Goal: Task Accomplishment & Management: Manage account settings

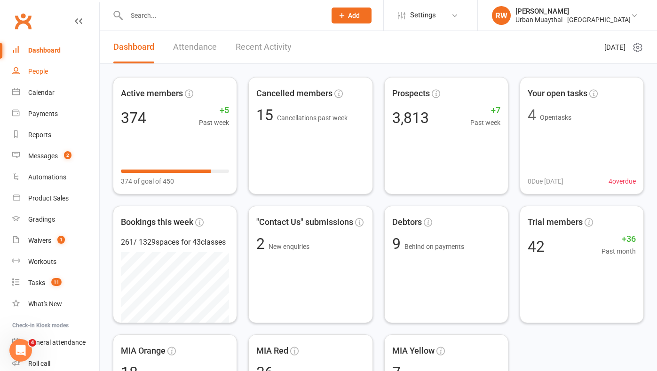
click at [42, 72] on div "People" at bounding box center [38, 72] width 20 height 8
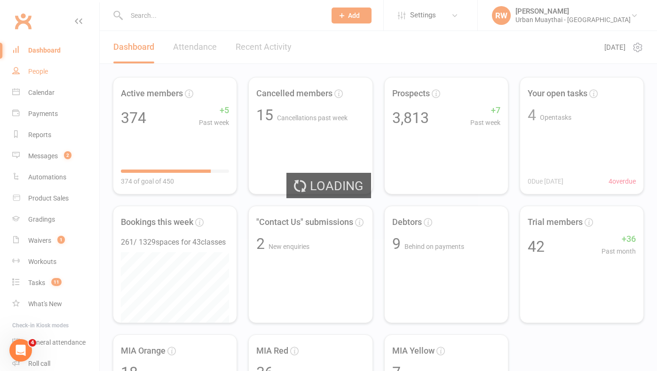
select select "50"
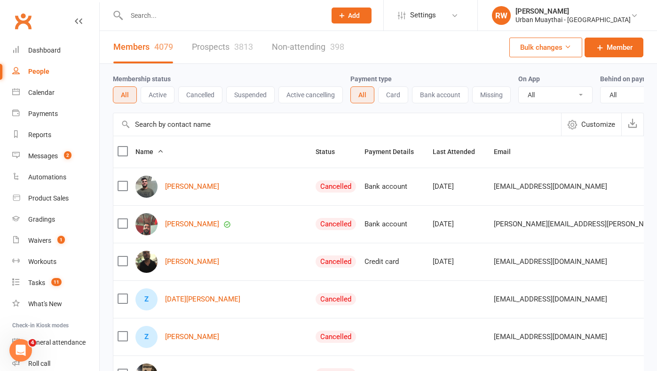
click at [220, 45] on link "Prospects 3813" at bounding box center [222, 47] width 61 height 32
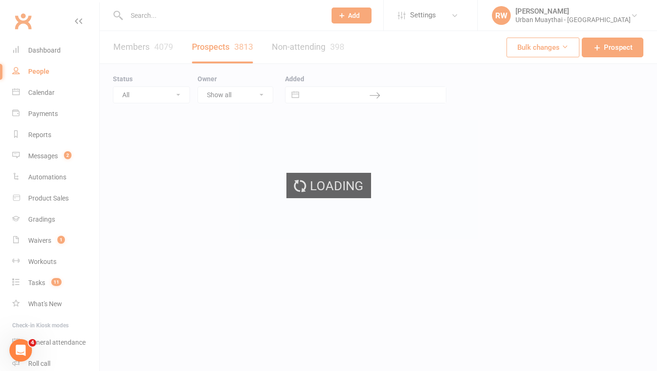
select select "100"
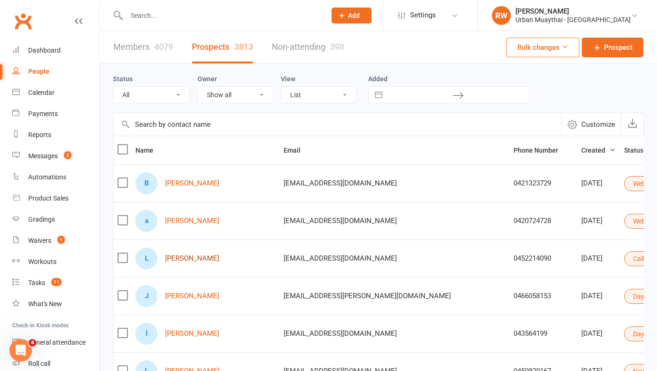
click at [192, 257] on link "Liam Pace" at bounding box center [192, 259] width 54 height 8
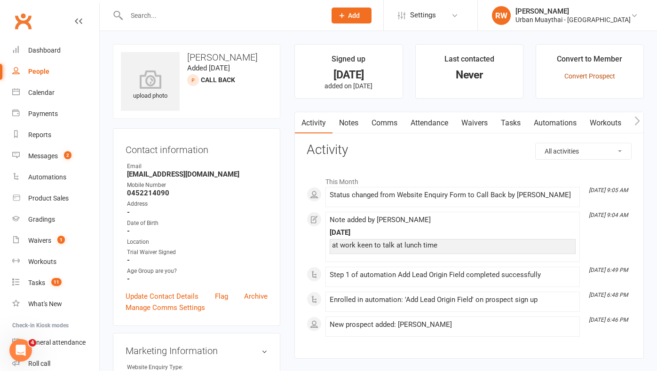
click at [597, 73] on link "Convert Prospect" at bounding box center [589, 76] width 51 height 8
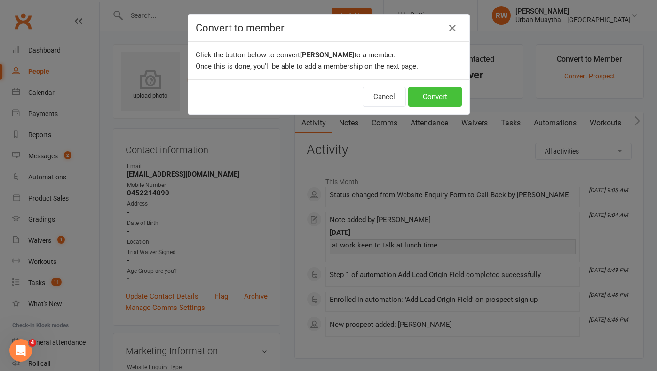
click at [449, 95] on button "Convert" at bounding box center [435, 97] width 54 height 20
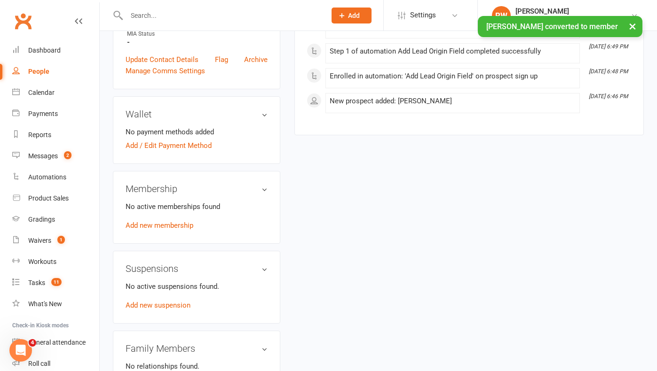
scroll to position [257, 0]
click at [177, 144] on link "Add / Edit Payment Method" at bounding box center [168, 145] width 86 height 11
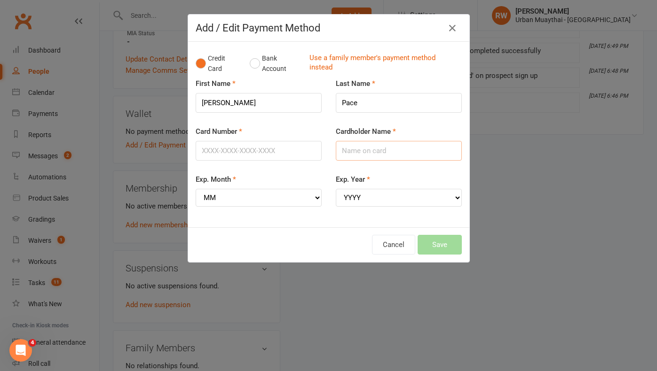
click at [352, 150] on input "Cardholder Name" at bounding box center [399, 151] width 126 height 20
type input "Liam Pace"
click at [223, 153] on input "Card Number" at bounding box center [259, 151] width 126 height 20
click at [454, 28] on icon "button" at bounding box center [451, 28] width 11 height 11
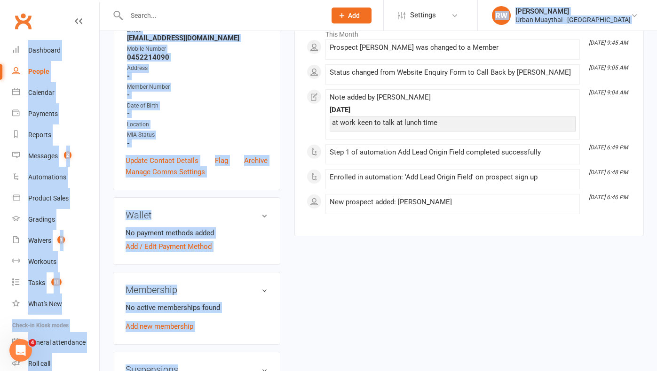
drag, startPoint x: 454, startPoint y: 28, endPoint x: 364, endPoint y: -42, distance: 114.6
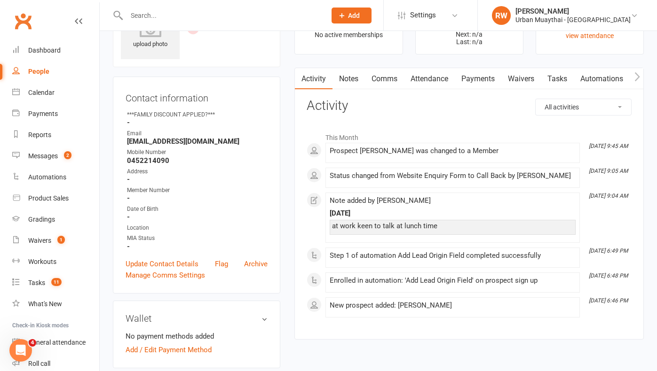
click at [47, 161] on link "Messages 2" at bounding box center [55, 156] width 87 height 21
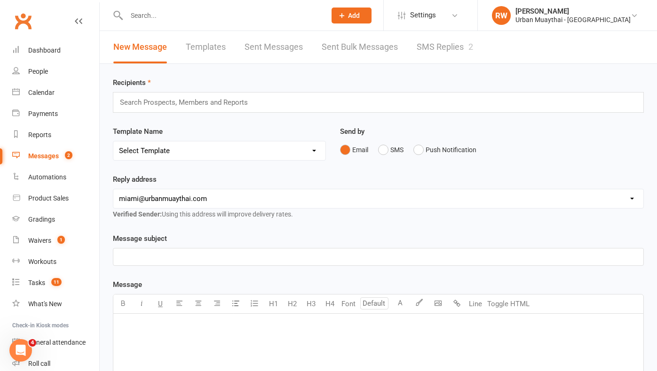
click at [445, 48] on link "SMS Replies 2" at bounding box center [444, 47] width 56 height 32
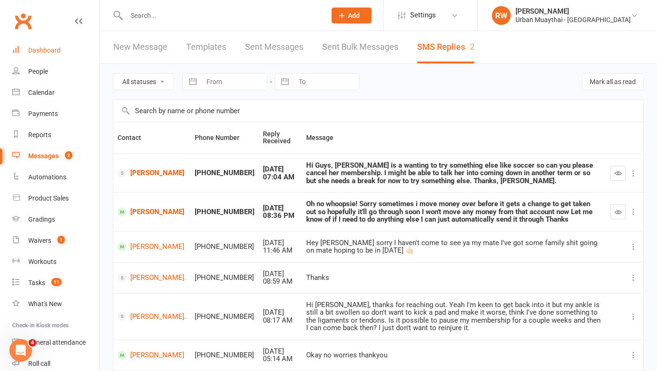
click at [44, 48] on div "Dashboard" at bounding box center [44, 51] width 32 height 8
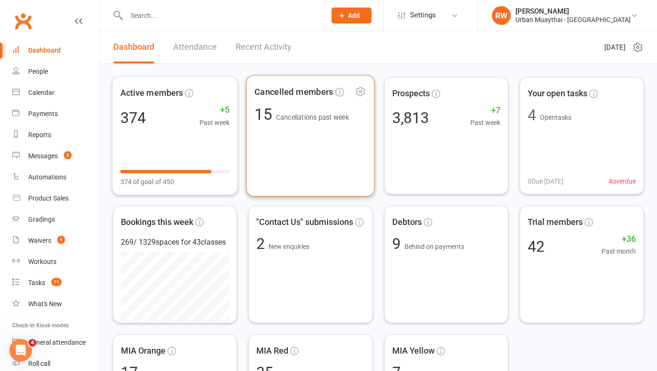
click at [308, 186] on div "Cancelled members 15 Cancellations past week" at bounding box center [310, 136] width 128 height 122
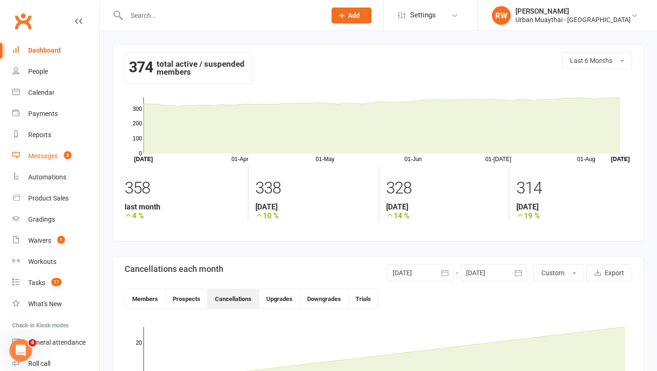
click at [45, 156] on div "Messages" at bounding box center [43, 156] width 30 height 8
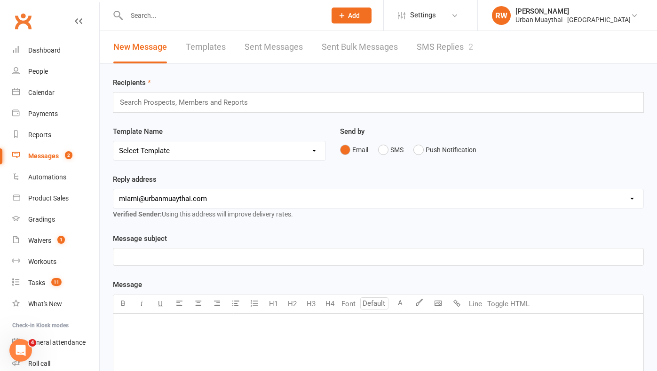
click at [424, 46] on link "SMS Replies 2" at bounding box center [444, 47] width 56 height 32
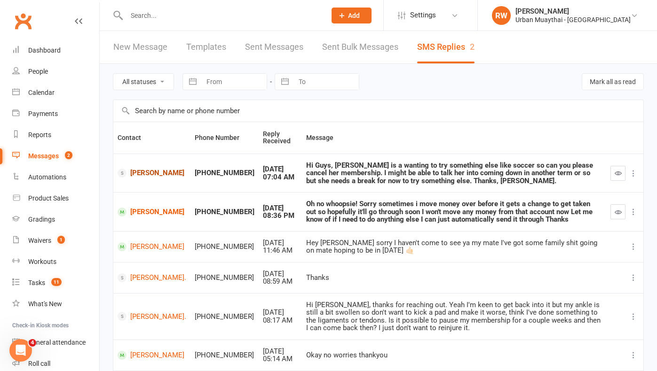
click at [141, 169] on link "[PERSON_NAME]" at bounding box center [151, 173] width 69 height 9
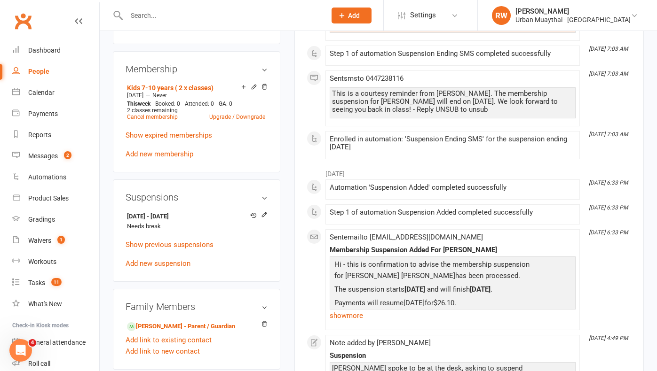
scroll to position [383, 0]
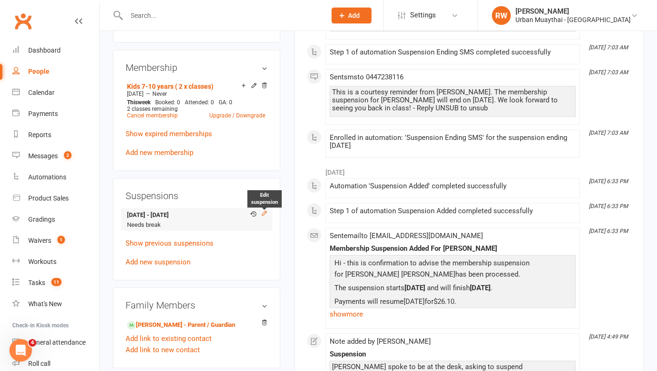
click at [264, 212] on icon at bounding box center [264, 213] width 4 height 4
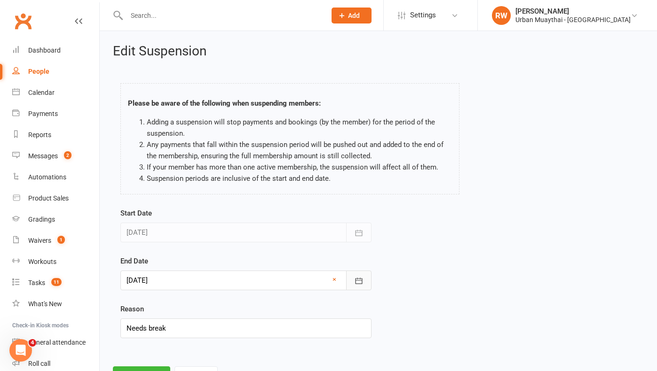
click at [357, 280] on icon "button" at bounding box center [358, 280] width 9 height 9
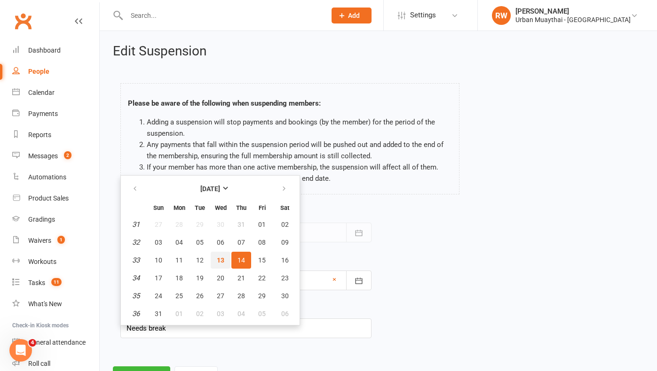
click at [223, 258] on span "13" at bounding box center [221, 261] width 8 height 8
type input "13 Aug 2025"
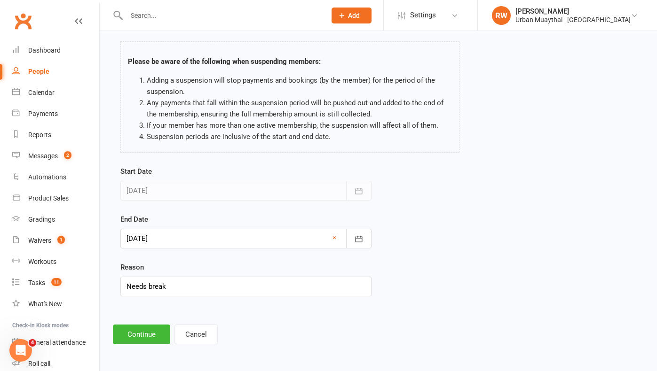
scroll to position [49, 0]
click at [135, 326] on button "Continue" at bounding box center [141, 335] width 57 height 20
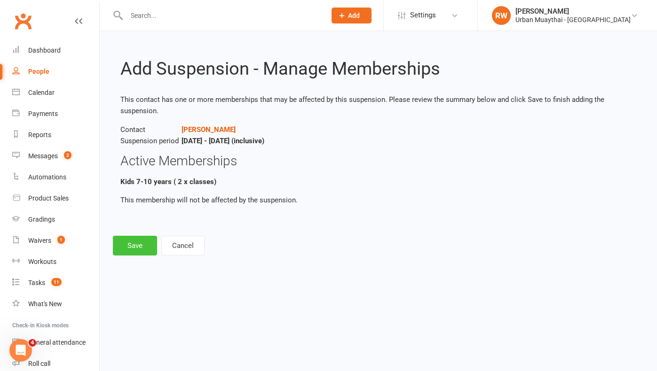
click at [126, 242] on button "Save" at bounding box center [135, 246] width 44 height 20
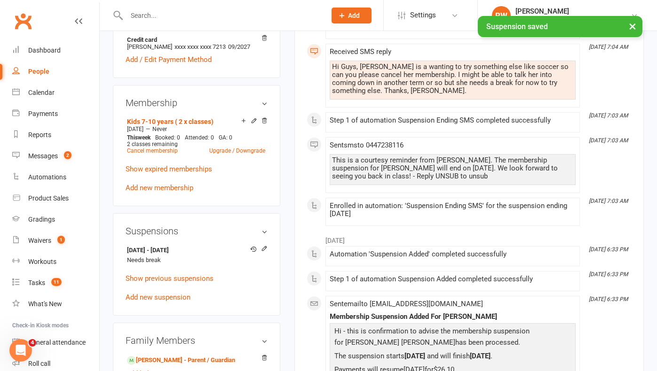
scroll to position [349, 0]
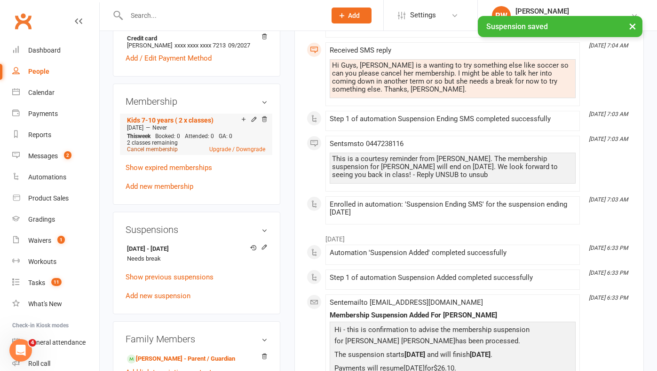
click at [167, 149] on link "Cancel membership" at bounding box center [152, 149] width 51 height 7
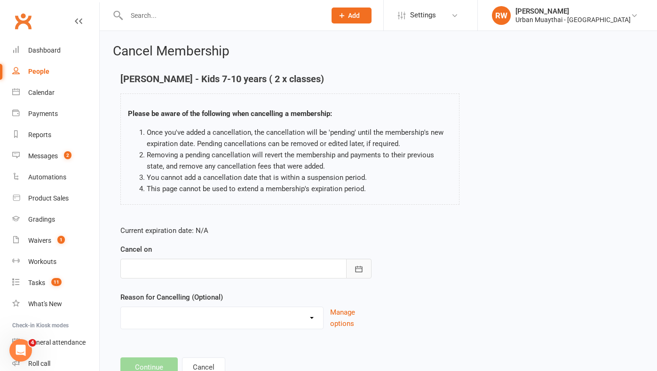
click at [361, 266] on icon "button" at bounding box center [358, 269] width 9 height 9
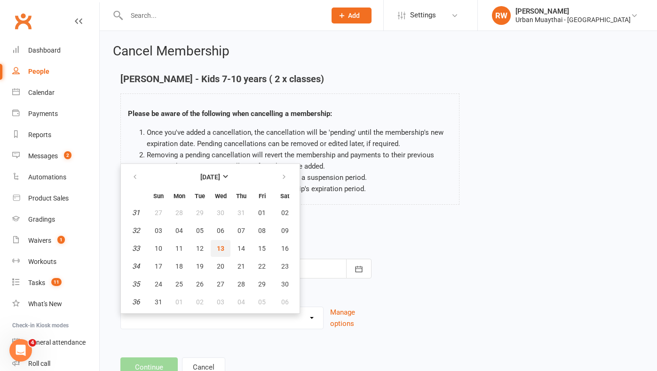
click at [222, 246] on span "13" at bounding box center [221, 249] width 8 height 8
type input "13 Aug 2025"
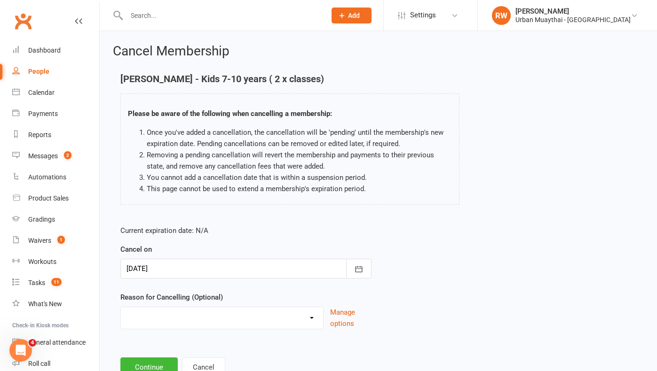
select select "2"
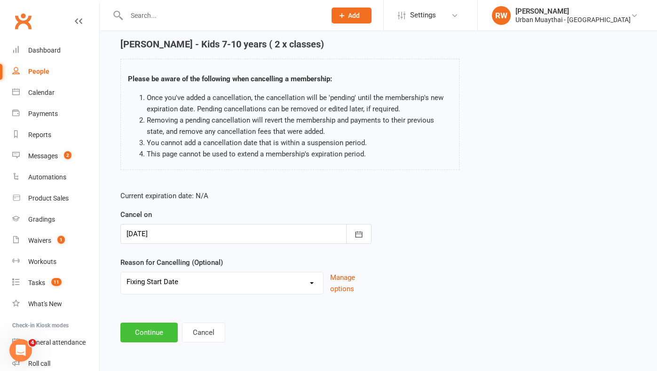
scroll to position [42, 0]
click at [142, 326] on button "Continue" at bounding box center [148, 333] width 57 height 20
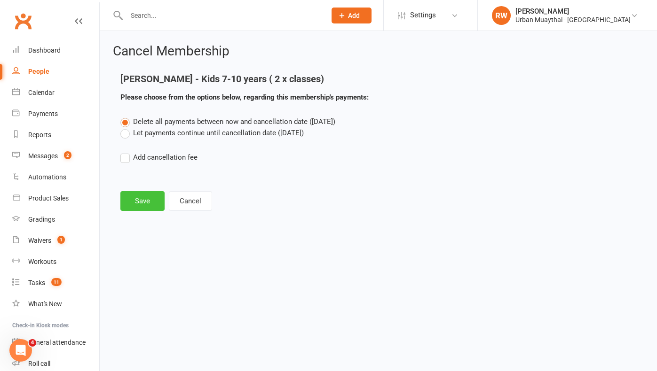
click at [131, 204] on button "Save" at bounding box center [142, 201] width 44 height 20
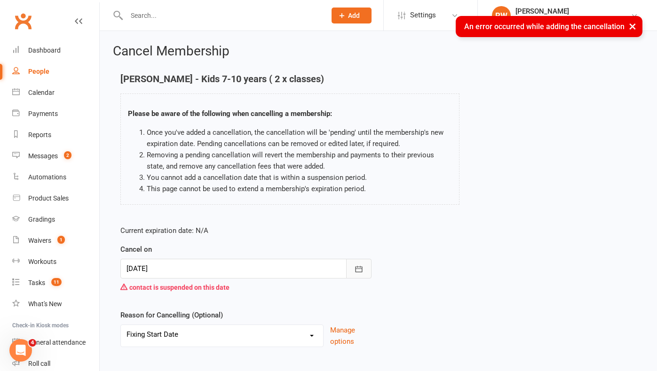
click at [360, 270] on icon "button" at bounding box center [358, 269] width 9 height 9
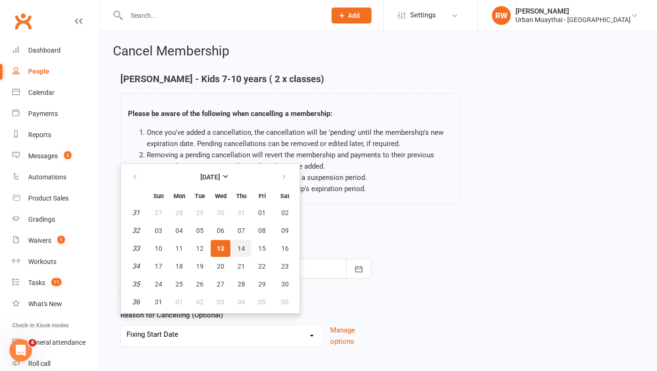
click at [240, 248] on span "14" at bounding box center [241, 249] width 8 height 8
type input "[DATE]"
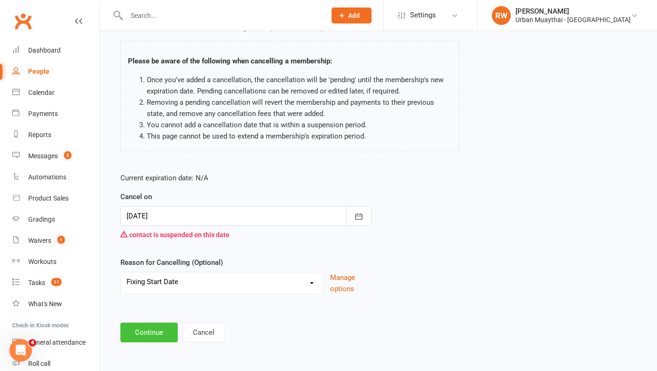
scroll to position [60, 0]
click at [154, 325] on button "Continue" at bounding box center [148, 333] width 57 height 20
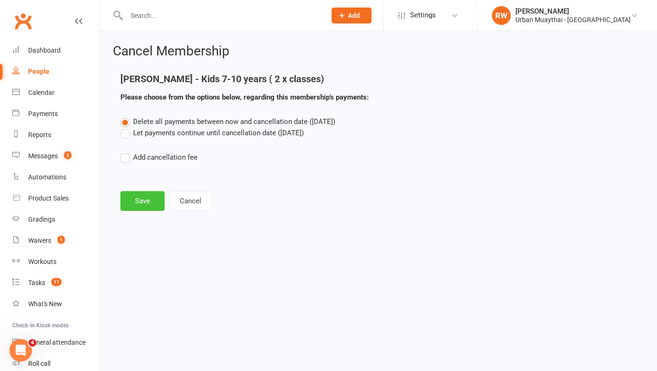
click at [140, 204] on button "Save" at bounding box center [142, 201] width 44 height 20
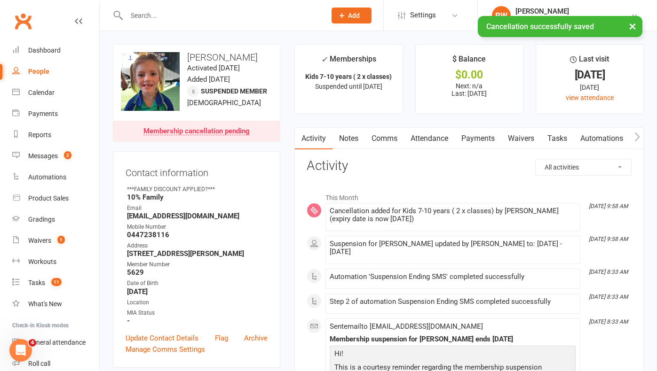
click at [385, 138] on link "Comms" at bounding box center [384, 139] width 39 height 22
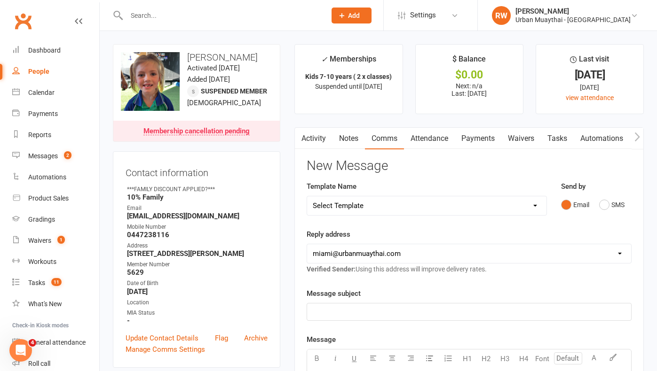
click at [39, 74] on div "People" at bounding box center [38, 72] width 21 height 8
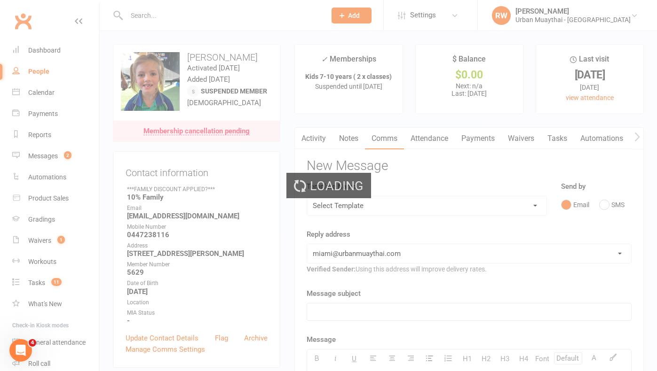
select select "100"
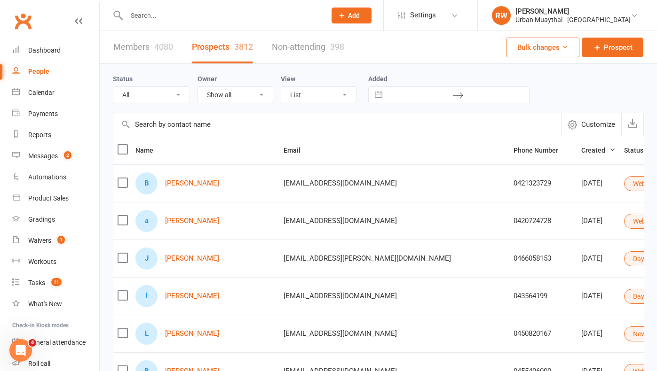
click at [160, 19] on input "text" at bounding box center [222, 15] width 196 height 13
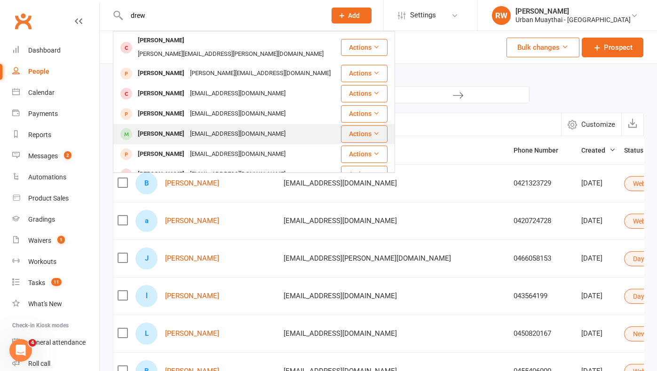
type input "drew"
click at [178, 127] on div "[PERSON_NAME]" at bounding box center [161, 134] width 52 height 14
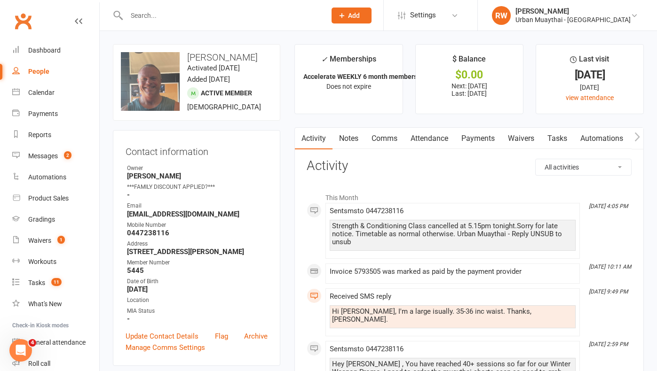
click at [389, 139] on link "Comms" at bounding box center [384, 139] width 39 height 22
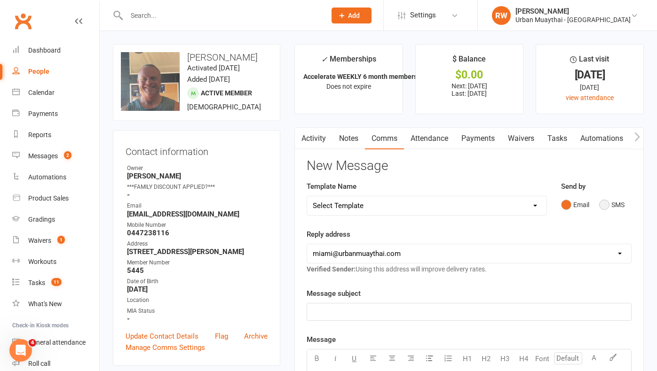
click at [603, 204] on button "SMS" at bounding box center [611, 205] width 25 height 18
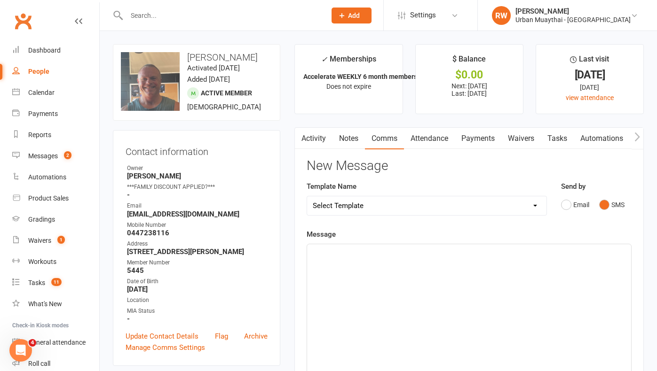
click at [354, 257] on div "﻿" at bounding box center [469, 314] width 324 height 141
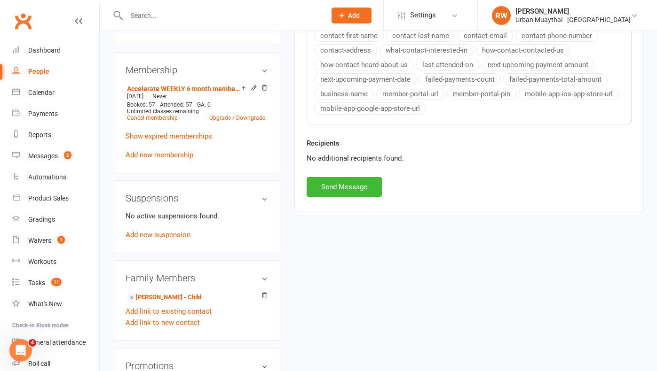
scroll to position [404, 0]
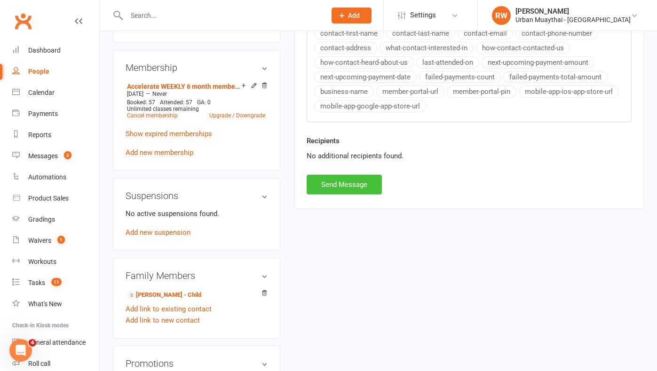
click at [347, 180] on button "Send Message" at bounding box center [343, 185] width 75 height 20
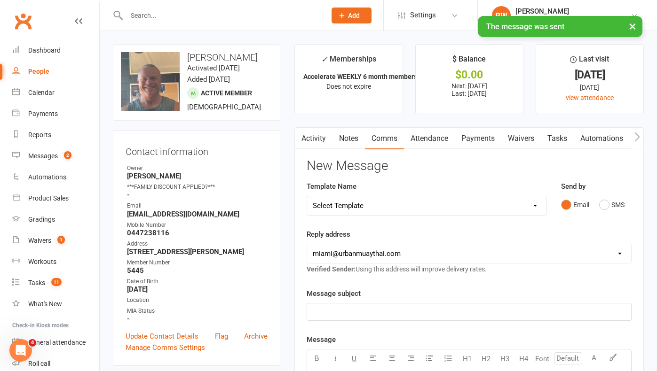
scroll to position [0, 0]
click at [40, 157] on div "Messages" at bounding box center [43, 156] width 30 height 8
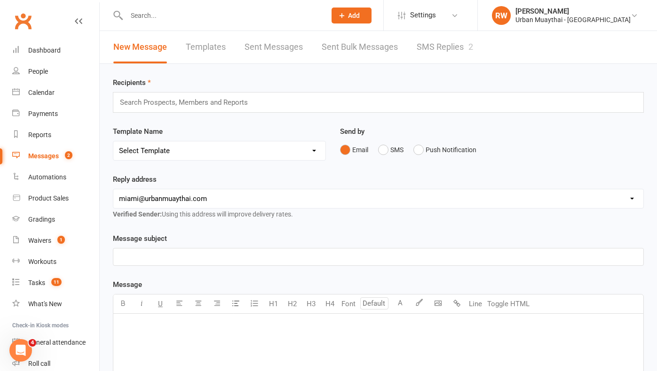
click at [456, 48] on link "SMS Replies 2" at bounding box center [444, 47] width 56 height 32
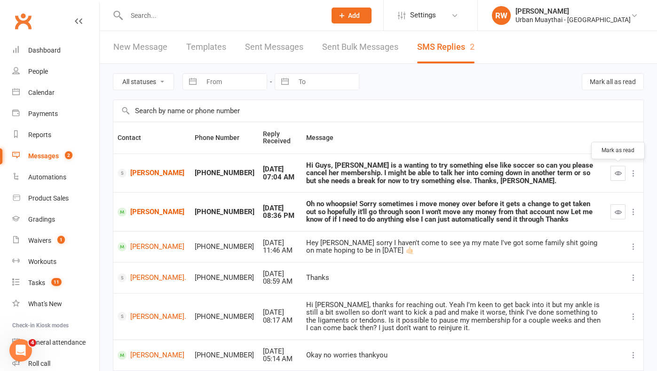
click at [619, 174] on icon "button" at bounding box center [617, 173] width 7 height 7
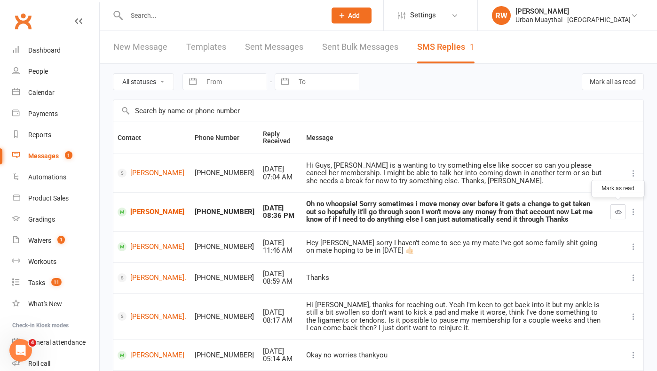
click at [614, 214] on icon "button" at bounding box center [617, 212] width 7 height 7
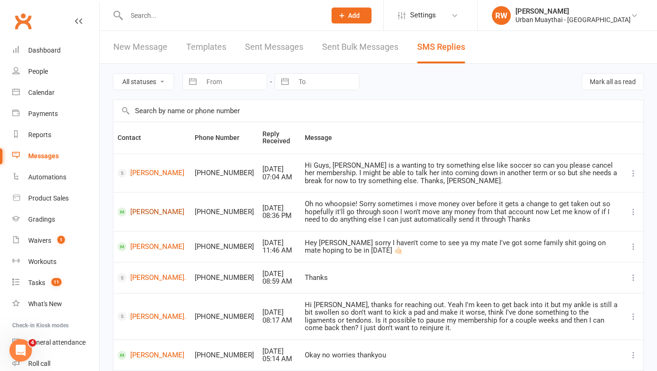
click at [148, 208] on link "[PERSON_NAME]" at bounding box center [151, 212] width 69 height 9
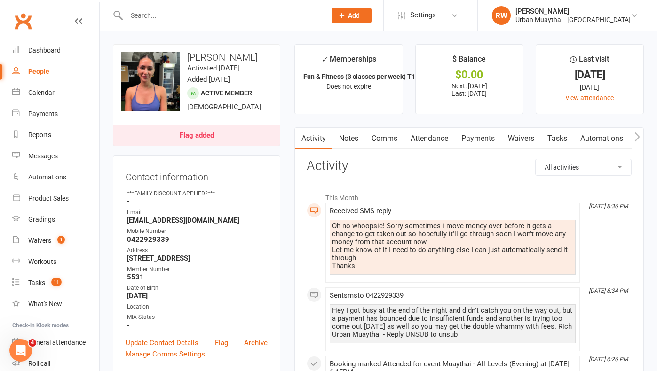
click at [478, 139] on link "Payments" at bounding box center [477, 139] width 47 height 22
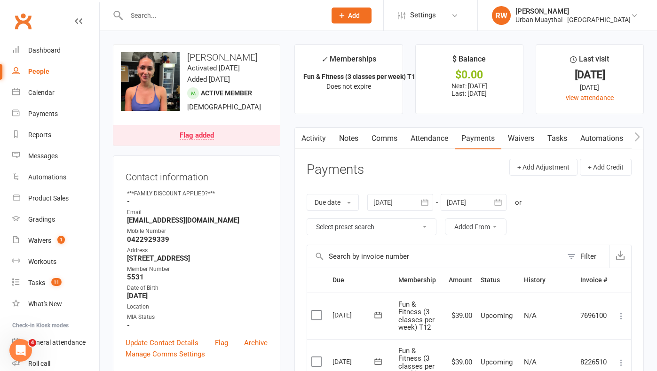
click at [314, 138] on link "Activity" at bounding box center [314, 139] width 38 height 22
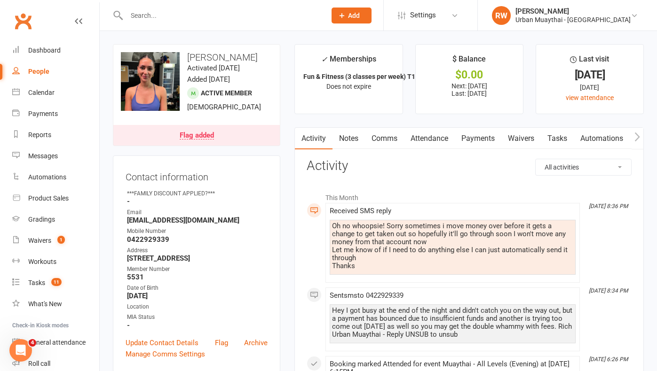
click at [383, 137] on link "Comms" at bounding box center [384, 139] width 39 height 22
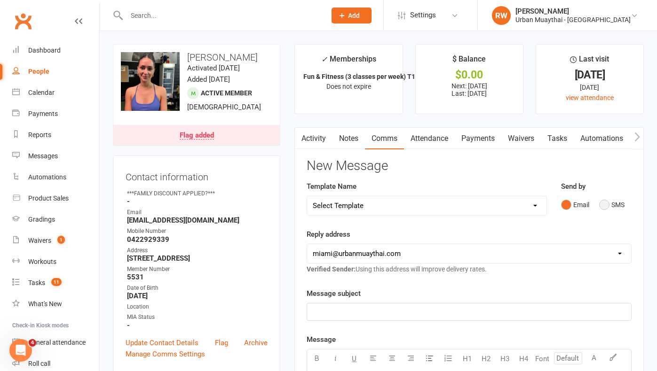
click at [605, 204] on button "SMS" at bounding box center [611, 205] width 25 height 18
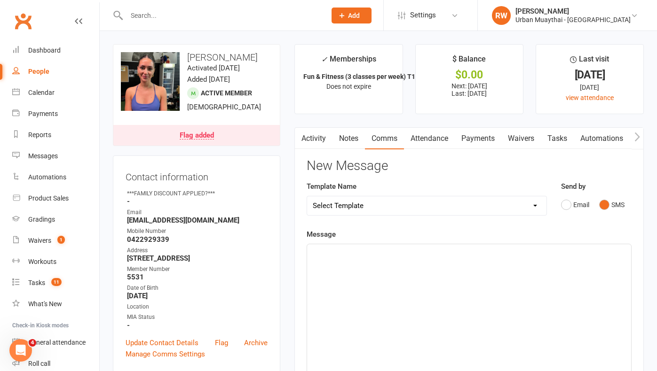
click at [337, 258] on div "﻿" at bounding box center [469, 314] width 324 height 141
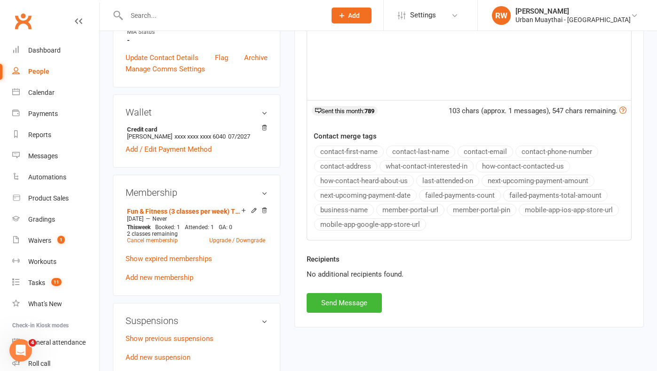
scroll to position [286, 0]
click at [333, 303] on button "Send Message" at bounding box center [343, 302] width 75 height 20
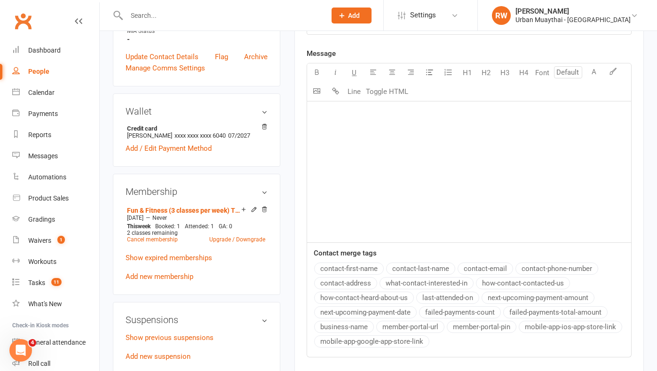
click at [146, 14] on input "text" at bounding box center [222, 15] width 196 height 13
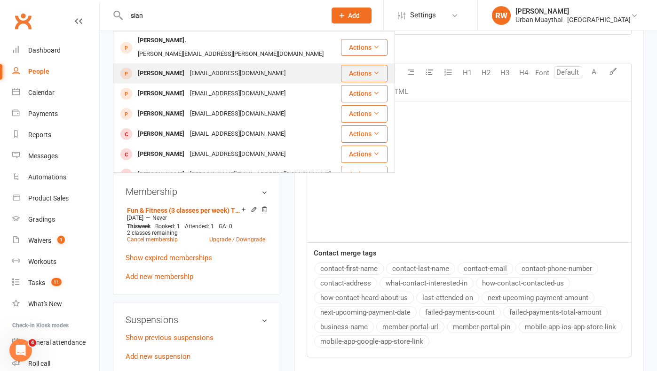
type input "sian"
click at [158, 67] on div "sian kelly" at bounding box center [161, 74] width 52 height 14
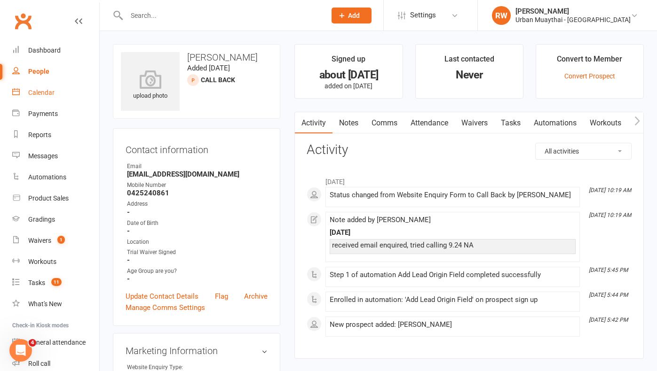
click at [46, 91] on div "Calendar" at bounding box center [41, 93] width 26 height 8
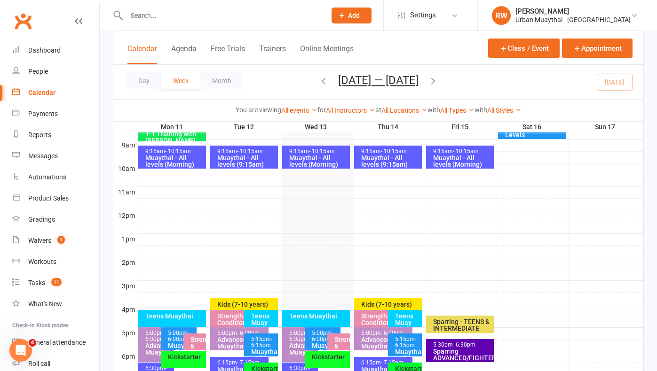
scroll to position [263, 0]
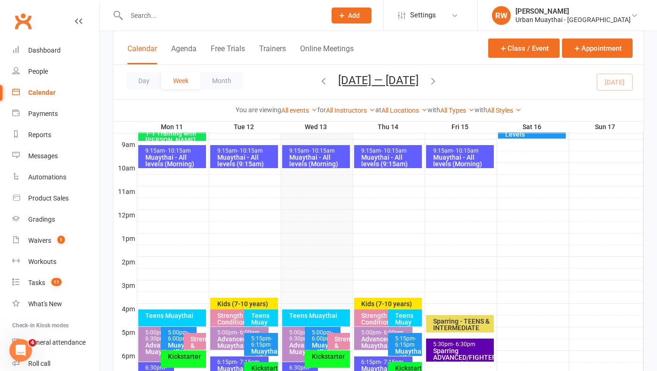
click at [316, 156] on div "Muaythai - All levels (Morning)" at bounding box center [318, 160] width 59 height 13
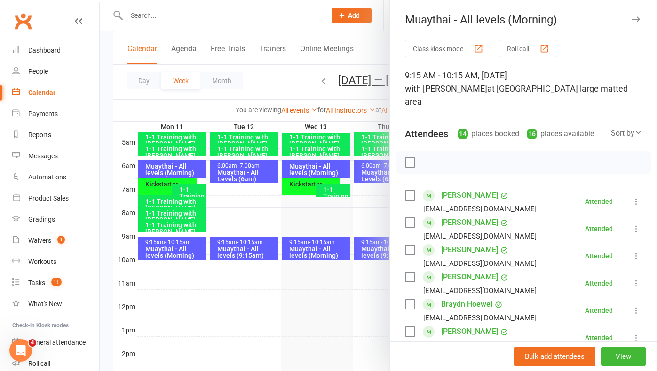
scroll to position [168, 0]
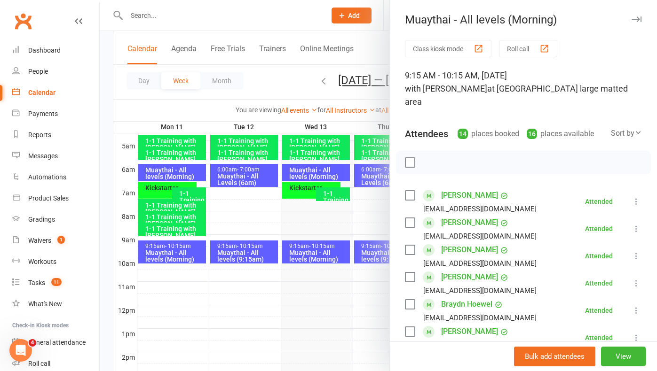
click at [305, 187] on div at bounding box center [378, 185] width 557 height 371
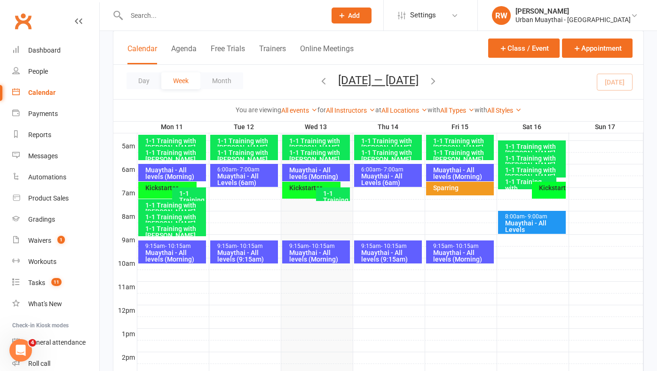
click at [305, 187] on div "Kickstarter" at bounding box center [314, 188] width 50 height 7
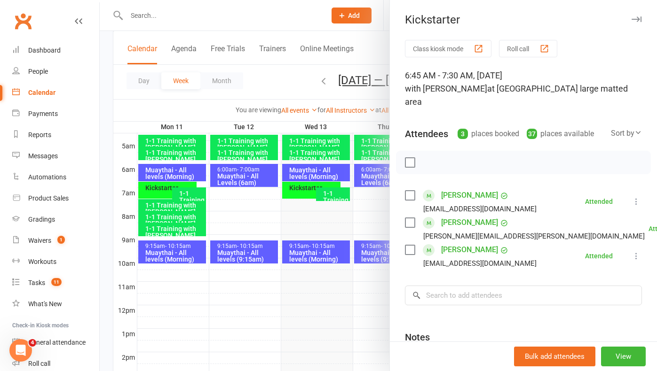
click at [316, 173] on div at bounding box center [378, 185] width 557 height 371
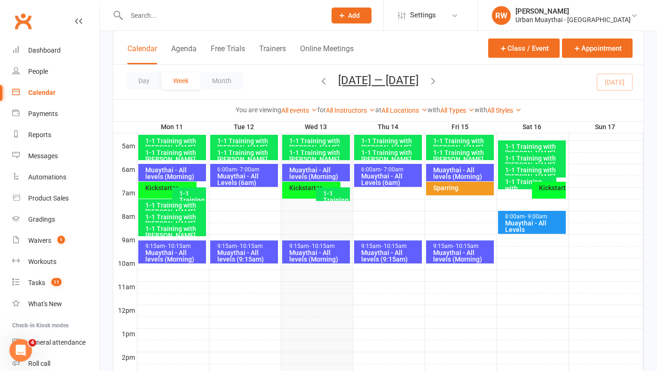
click at [316, 173] on div "Muaythai - All levels (Morning)" at bounding box center [318, 173] width 59 height 13
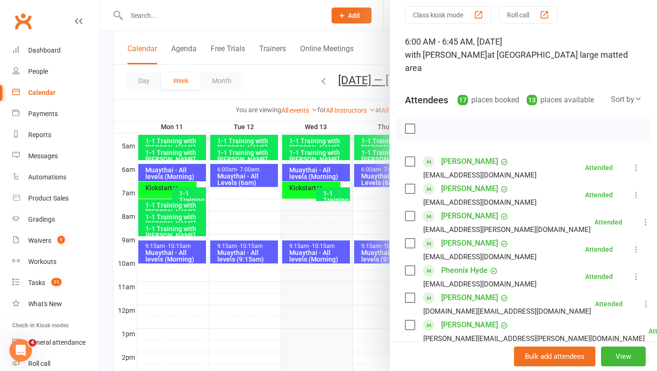
scroll to position [33, 0]
click at [459, 264] on link "Pheonix Hyde" at bounding box center [464, 271] width 47 height 15
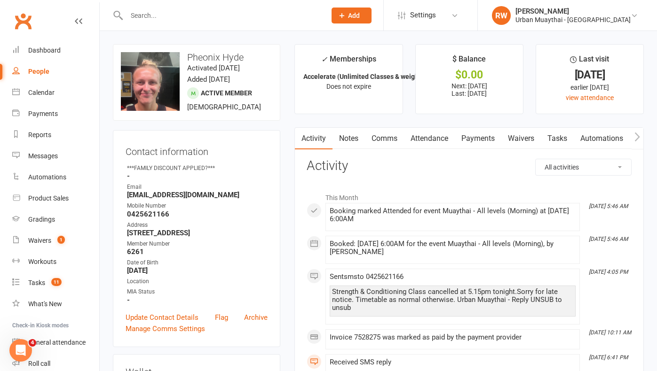
click at [384, 136] on link "Comms" at bounding box center [384, 139] width 39 height 22
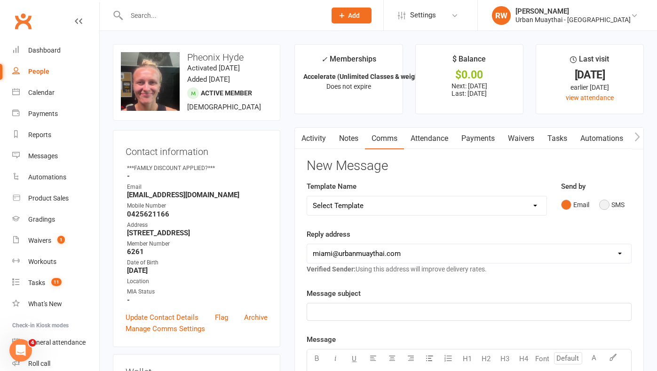
click at [605, 199] on button "SMS" at bounding box center [611, 205] width 25 height 18
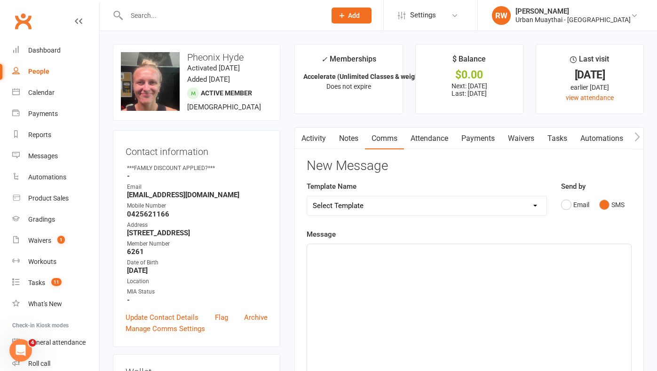
click at [315, 257] on div "﻿" at bounding box center [469, 314] width 324 height 141
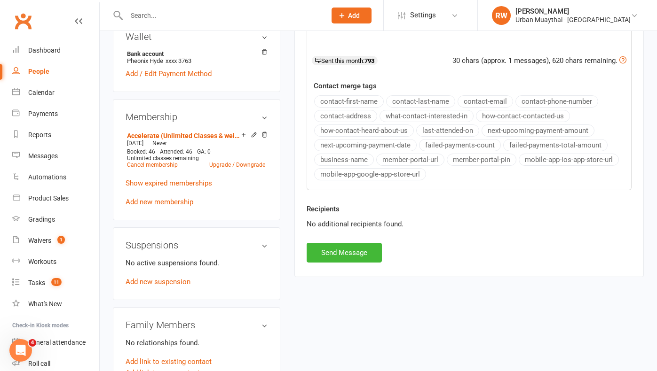
scroll to position [343, 0]
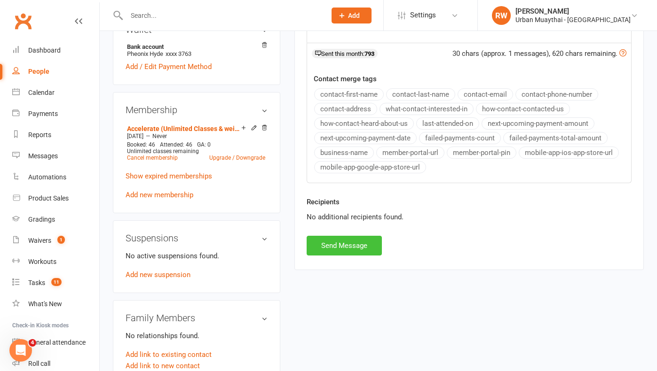
click at [341, 244] on button "Send Message" at bounding box center [343, 246] width 75 height 20
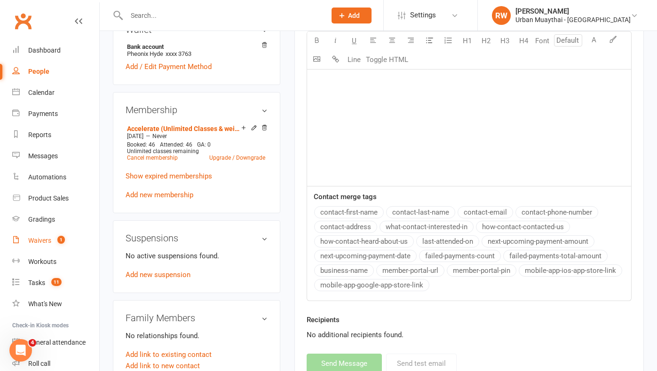
click at [38, 243] on div "Waivers" at bounding box center [39, 241] width 23 height 8
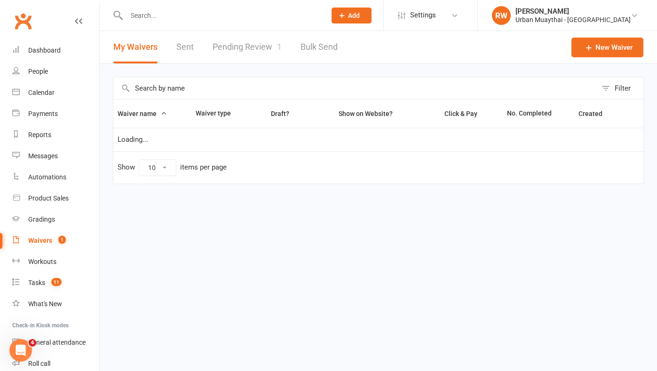
click at [231, 49] on link "Pending Review 1" at bounding box center [246, 47] width 69 height 32
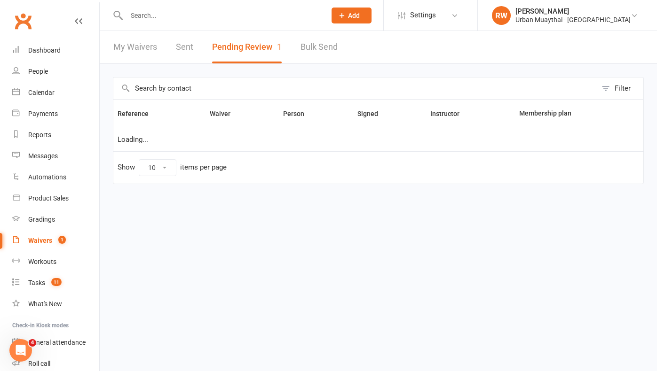
select select "25"
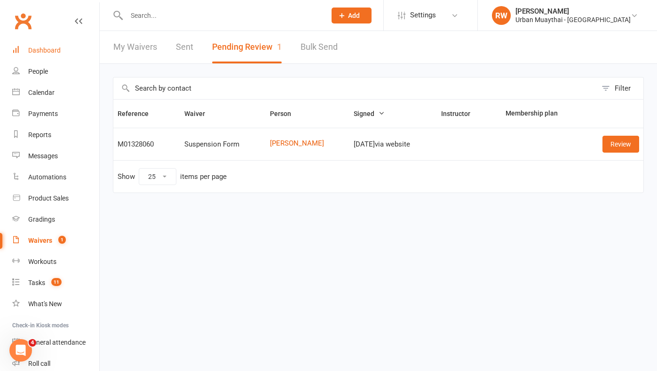
click at [49, 49] on div "Dashboard" at bounding box center [44, 51] width 32 height 8
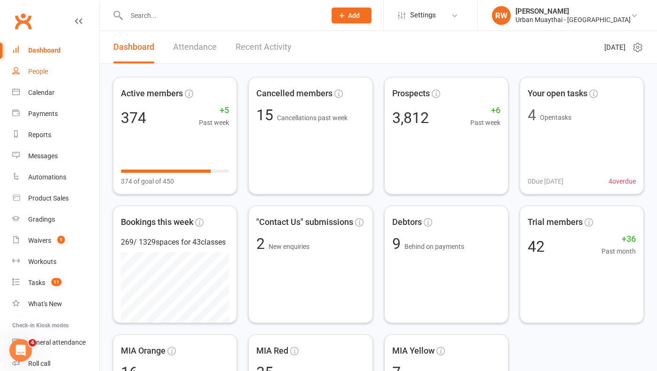
click at [46, 70] on div "People" at bounding box center [38, 72] width 20 height 8
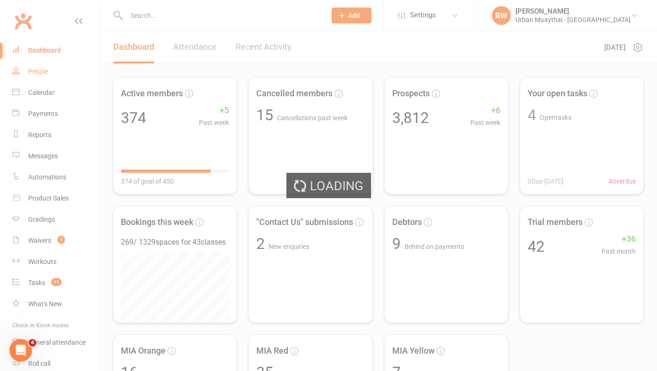
select select "100"
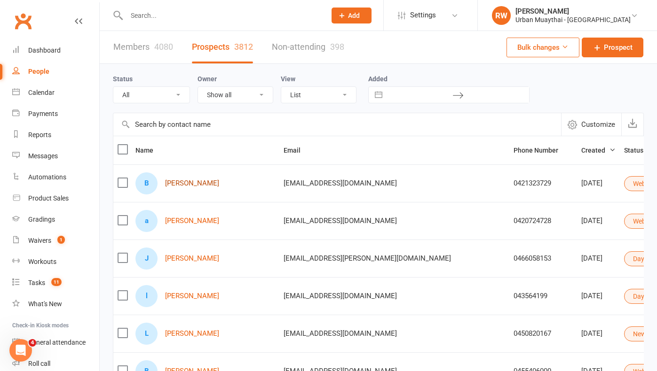
click at [198, 184] on link "Bailey Russell" at bounding box center [192, 184] width 54 height 8
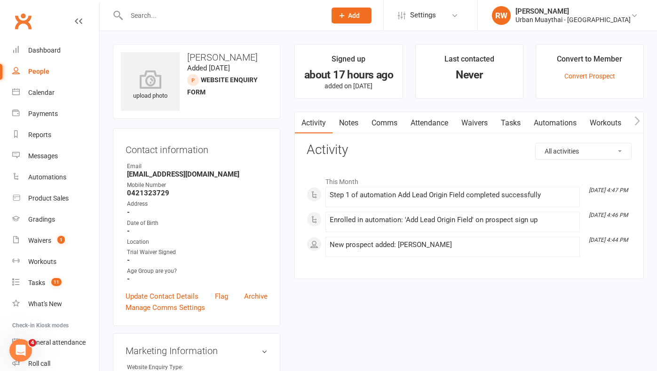
click at [351, 120] on link "Notes" at bounding box center [348, 123] width 32 height 22
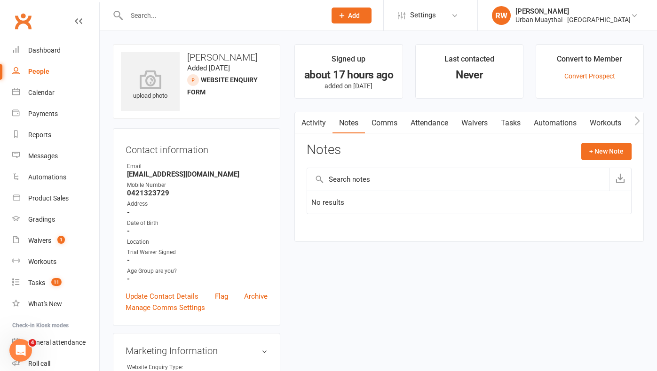
click at [319, 121] on link "Activity" at bounding box center [314, 123] width 38 height 22
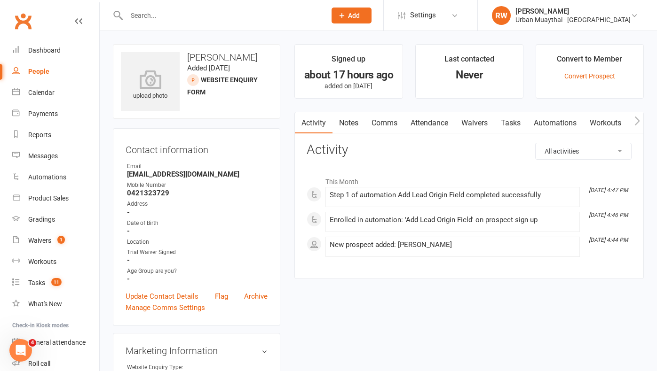
click at [387, 123] on link "Comms" at bounding box center [384, 123] width 39 height 22
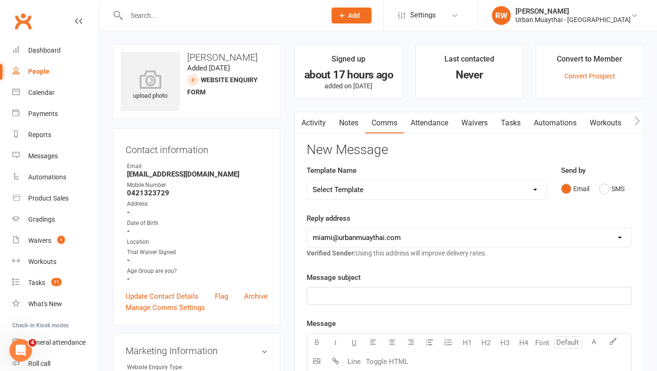
click at [428, 122] on link "Attendance" at bounding box center [429, 123] width 51 height 22
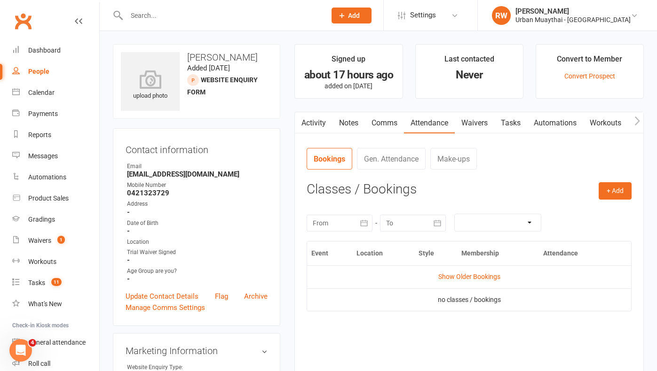
click at [352, 124] on link "Notes" at bounding box center [348, 123] width 32 height 22
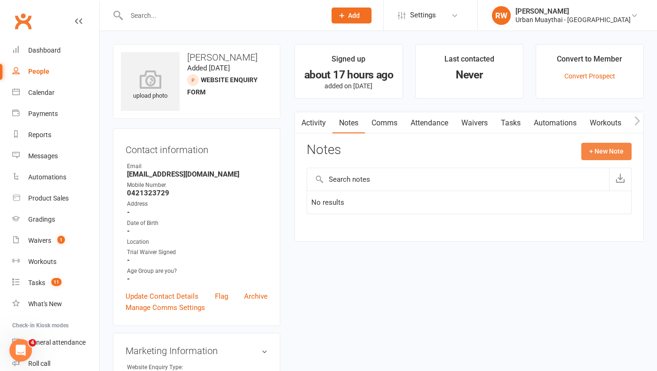
click at [605, 153] on button "+ New Note" at bounding box center [606, 151] width 50 height 17
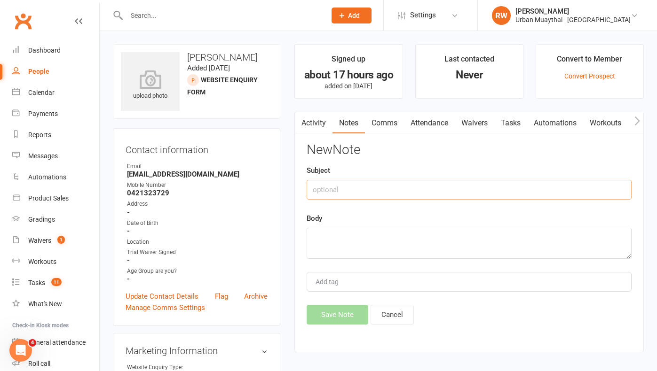
click at [321, 191] on input "text" at bounding box center [468, 190] width 325 height 20
type input "13th AUG"
click at [338, 238] on textarea at bounding box center [468, 243] width 325 height 31
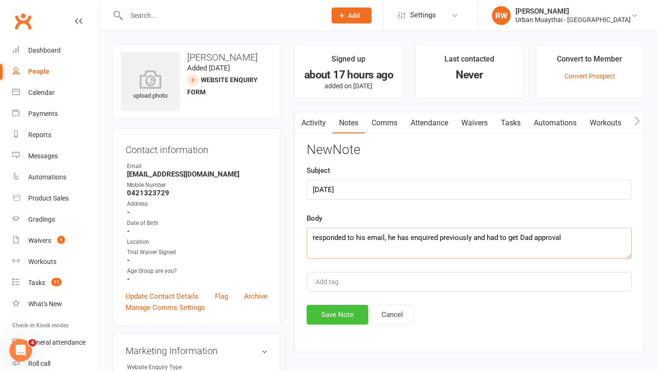
type textarea "responded to his email, he has enquired previously and had to get Dad approval"
click at [329, 315] on button "Save Note" at bounding box center [337, 315] width 62 height 20
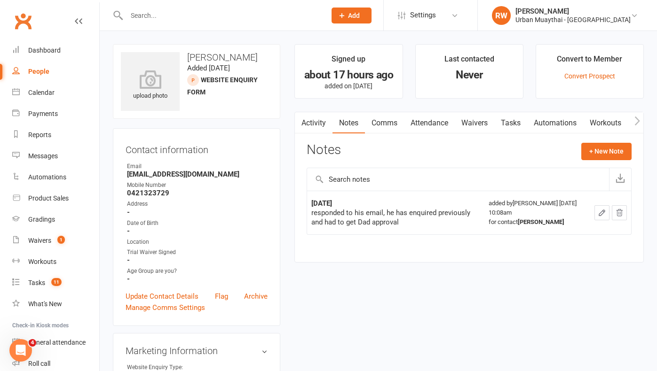
click at [46, 71] on div "People" at bounding box center [38, 72] width 21 height 8
select select "100"
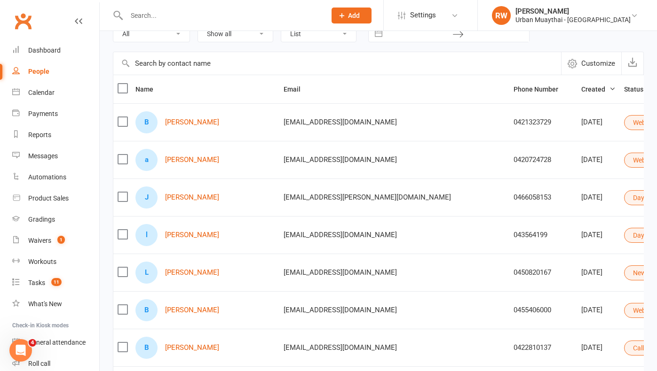
scroll to position [64, 0]
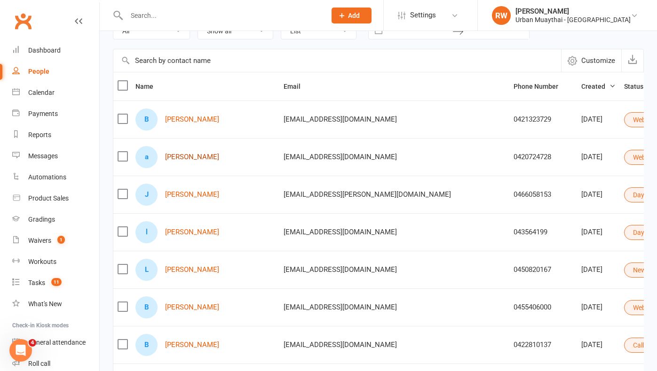
click at [194, 158] on link "aaron booth" at bounding box center [192, 157] width 54 height 8
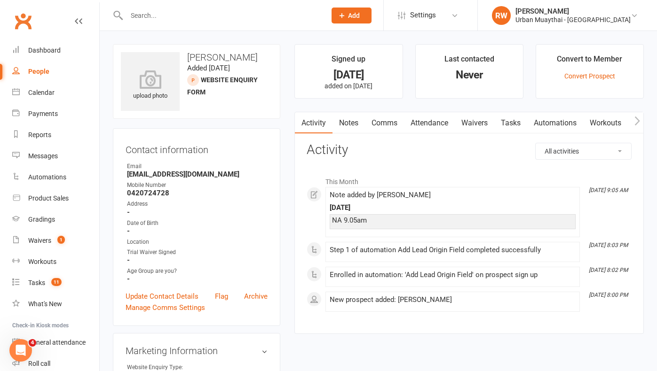
click at [194, 158] on div "Contact information Owner Email aaronbooth1679@gmail.com Mobile Number 04207247…" at bounding box center [196, 227] width 167 height 198
click at [355, 122] on link "Notes" at bounding box center [348, 123] width 32 height 22
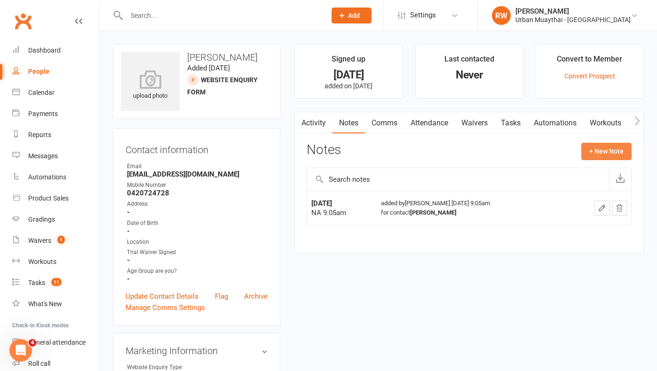
click at [608, 148] on button "+ New Note" at bounding box center [606, 151] width 50 height 17
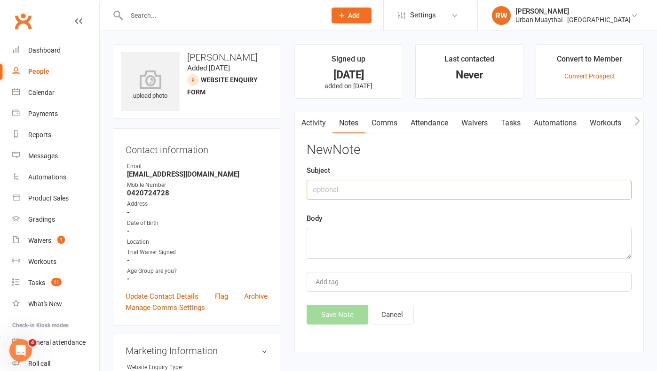
click at [347, 187] on input "text" at bounding box center [468, 190] width 325 height 20
type input "13th AUG"
click at [338, 237] on textarea at bounding box center [468, 243] width 325 height 31
type textarea "NA 10.10am sms sent"
click at [338, 317] on button "Save Note" at bounding box center [337, 315] width 62 height 20
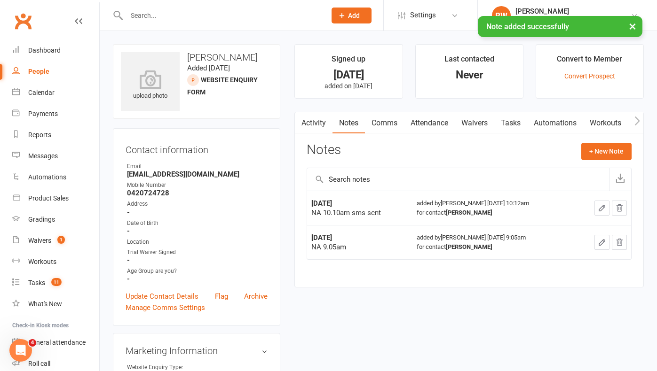
click at [39, 67] on link "People" at bounding box center [55, 71] width 87 height 21
select select "100"
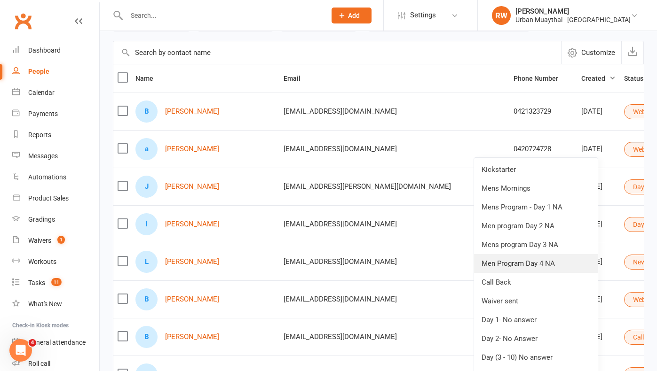
scroll to position [73, 0]
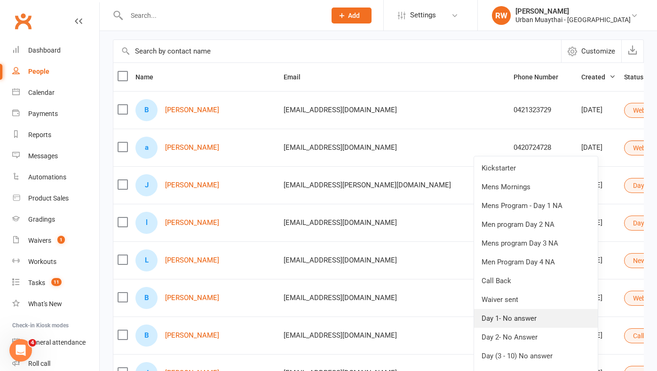
click at [513, 320] on link "Day 1- No answer" at bounding box center [536, 318] width 124 height 19
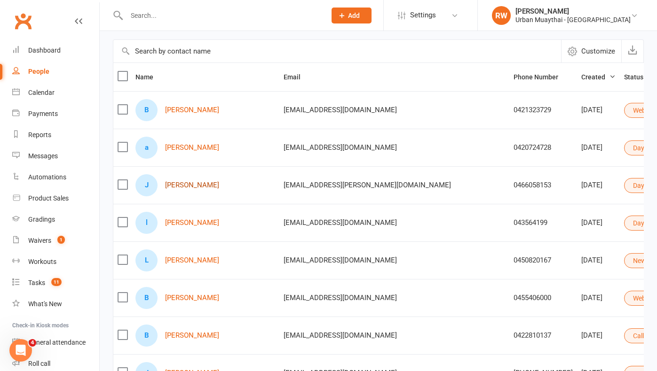
click at [180, 185] on link "Justine Hilton" at bounding box center [192, 185] width 54 height 8
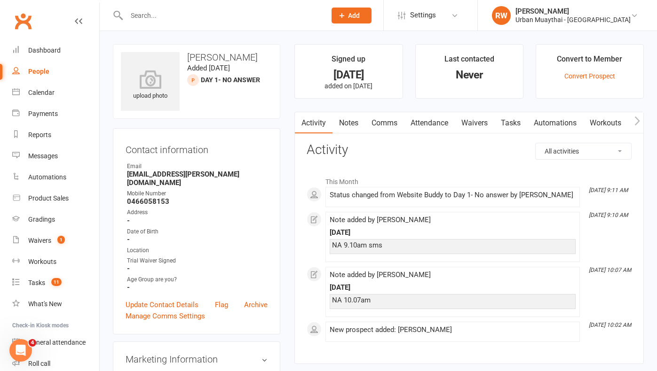
click at [41, 70] on div "People" at bounding box center [38, 72] width 21 height 8
select select "100"
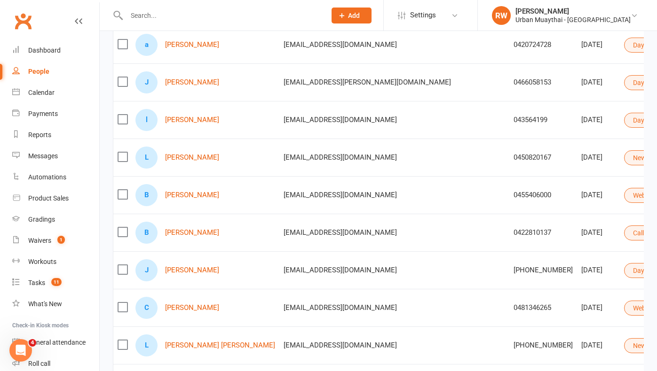
scroll to position [180, 0]
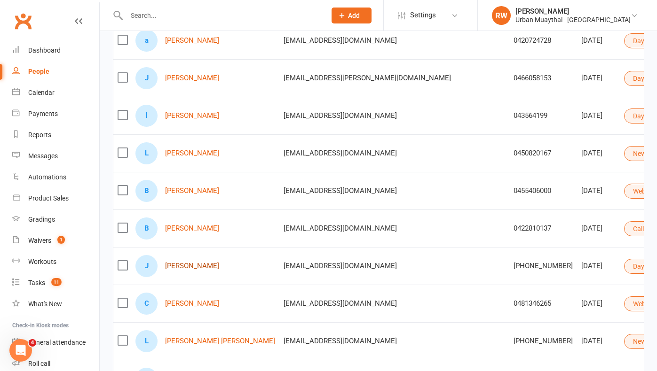
click at [196, 265] on link "Jordan Boko" at bounding box center [192, 266] width 54 height 8
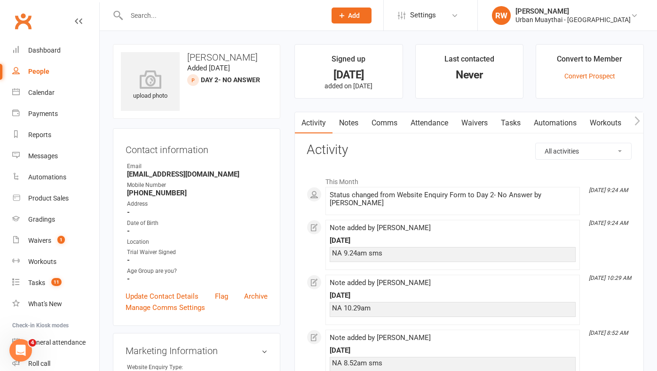
click at [41, 72] on div "People" at bounding box center [38, 72] width 21 height 8
select select "100"
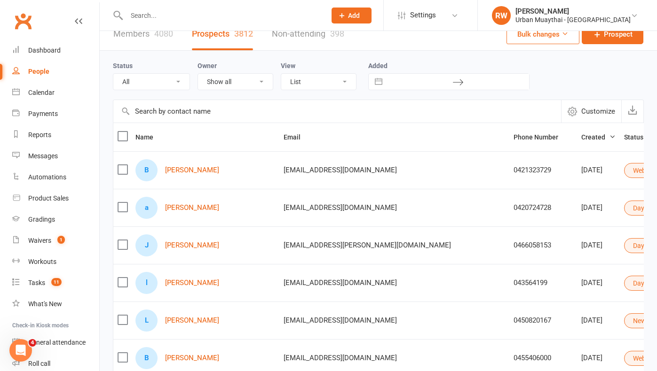
scroll to position [7, 0]
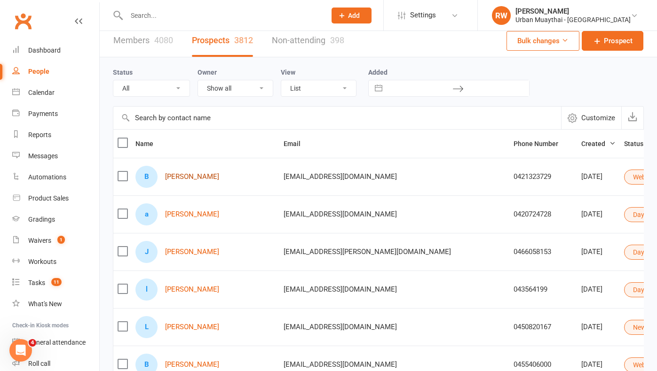
click at [182, 177] on link "Bailey Russell" at bounding box center [192, 177] width 54 height 8
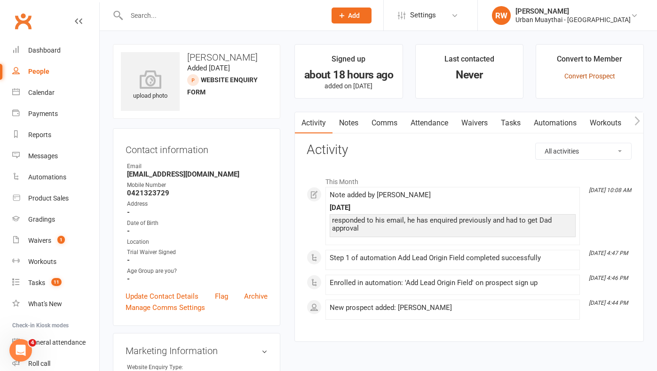
click at [583, 76] on link "Convert Prospect" at bounding box center [589, 76] width 51 height 8
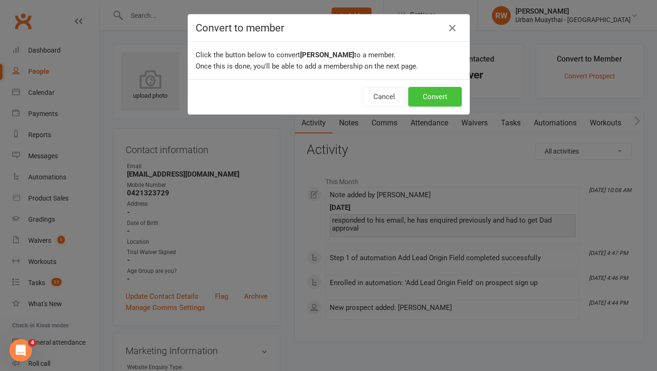
click at [425, 98] on button "Convert" at bounding box center [435, 97] width 54 height 20
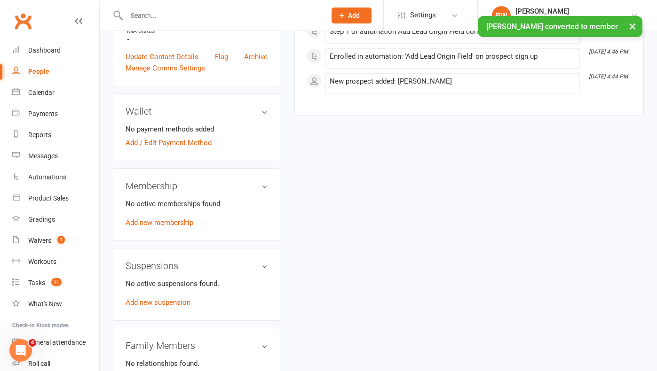
scroll to position [257, 0]
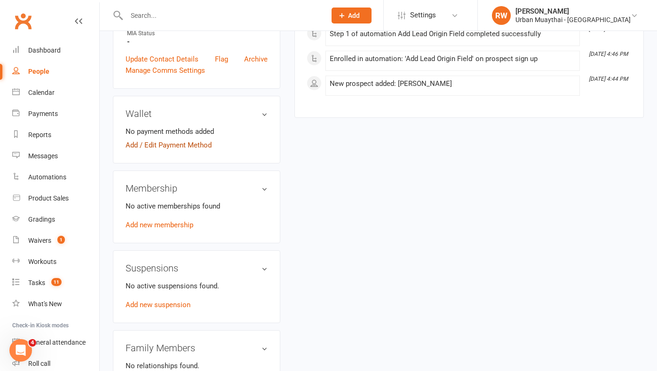
click at [179, 143] on link "Add / Edit Payment Method" at bounding box center [168, 145] width 86 height 11
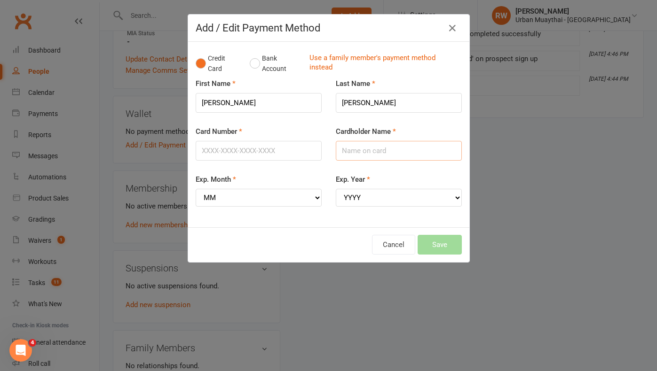
click at [360, 148] on input "Cardholder Name" at bounding box center [399, 151] width 126 height 20
type input "Bailey Russell"
click at [213, 150] on input "Card Number" at bounding box center [259, 151] width 126 height 20
type input "5217295438463931"
select select "07"
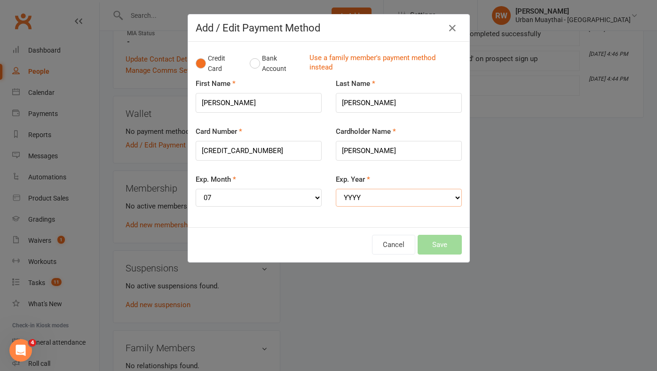
select select "2027"
click at [437, 238] on button "Save" at bounding box center [439, 245] width 44 height 20
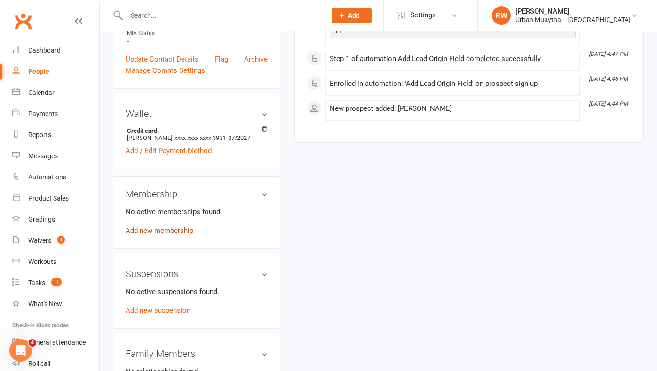
click at [176, 230] on link "Add new membership" at bounding box center [159, 231] width 68 height 8
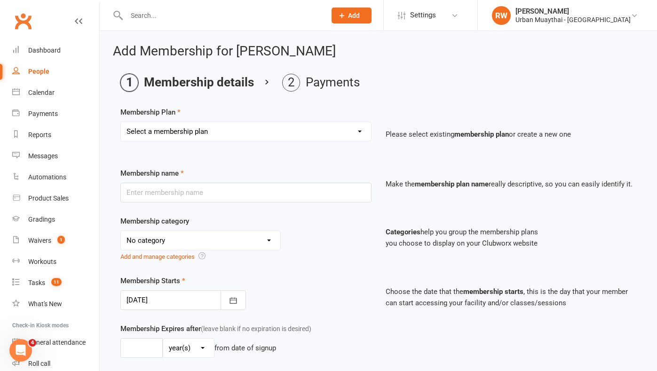
select select "1"
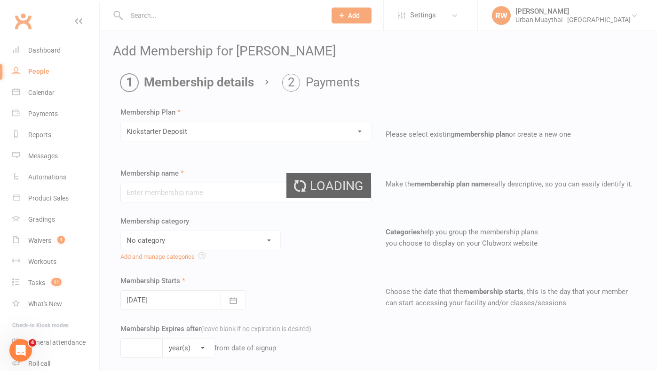
type input "Kickstarter Deposit"
select select "9"
type input "1"
select select "0"
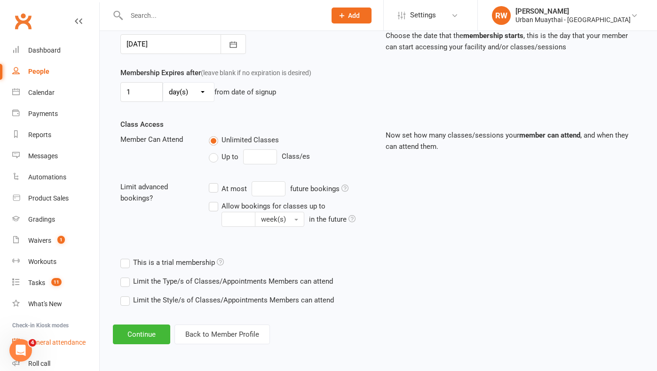
scroll to position [264, 0]
click at [144, 325] on button "Continue" at bounding box center [141, 335] width 57 height 20
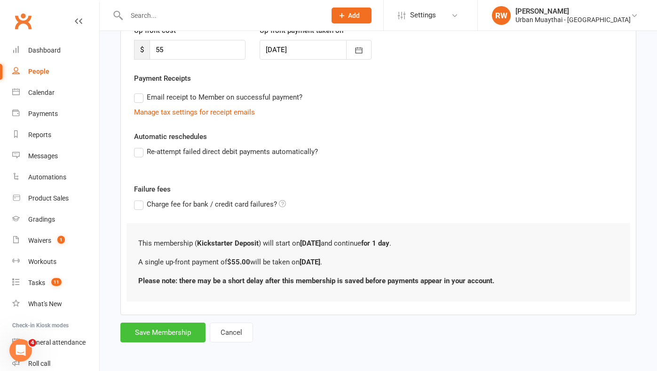
scroll to position [148, 0]
click at [157, 324] on button "Save Membership" at bounding box center [162, 333] width 85 height 20
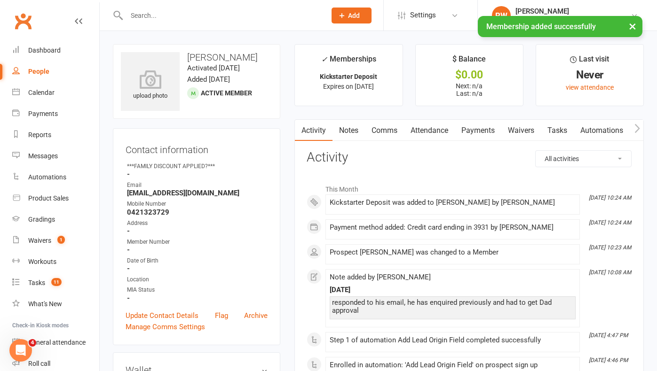
click at [476, 134] on link "Payments" at bounding box center [477, 131] width 47 height 22
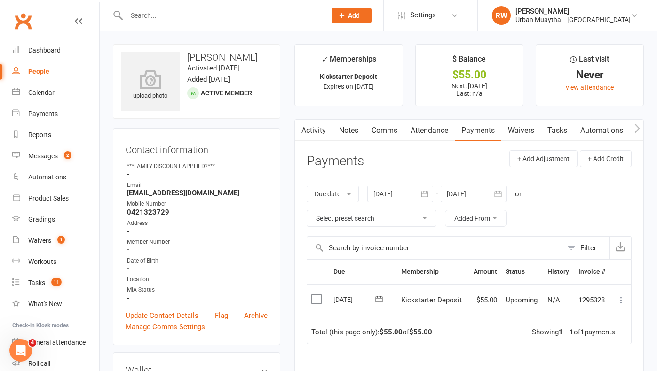
click at [622, 298] on icon at bounding box center [620, 300] width 9 height 9
click at [564, 355] on link "Mark as Paid (Other)" at bounding box center [579, 356] width 93 height 19
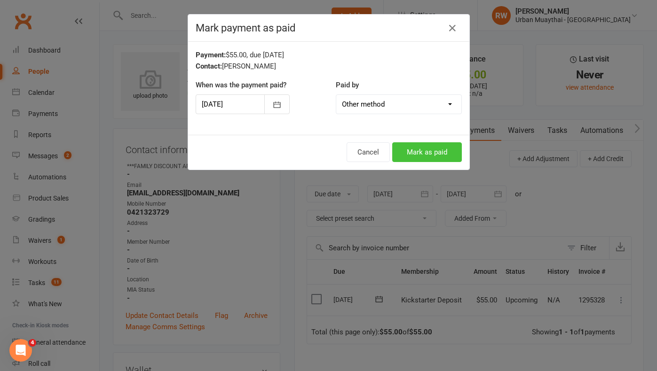
click at [424, 157] on button "Mark as paid" at bounding box center [427, 152] width 70 height 20
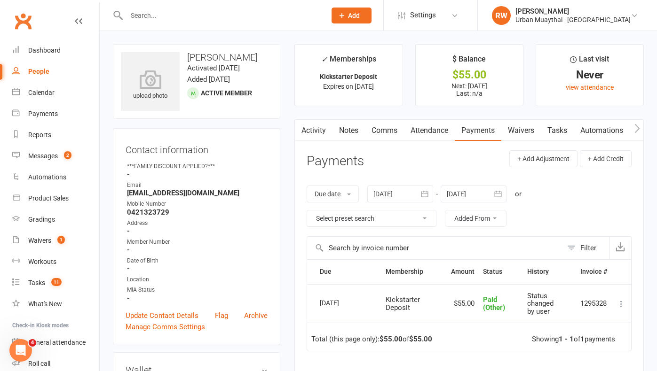
click at [528, 131] on link "Waivers" at bounding box center [520, 131] width 39 height 22
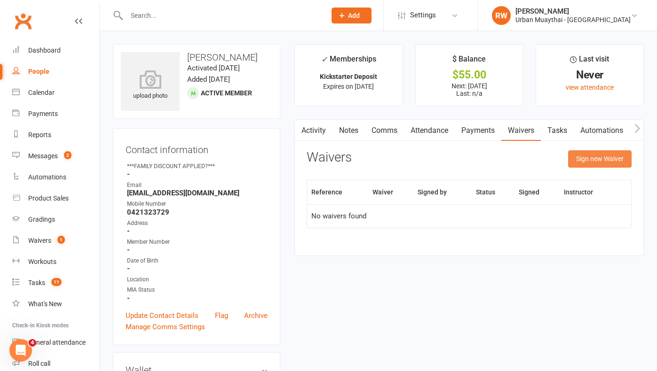
click at [603, 156] on button "Sign new Waiver" at bounding box center [599, 158] width 63 height 17
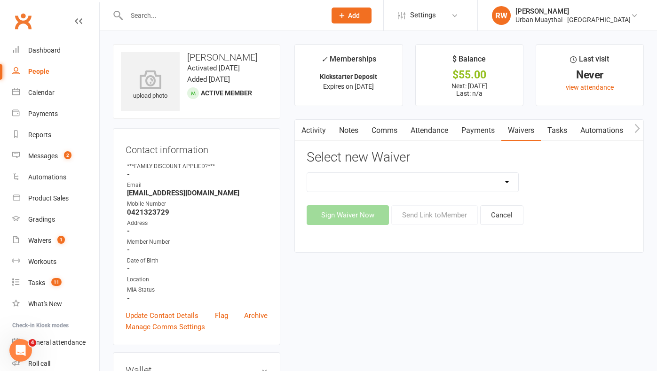
select select "4907"
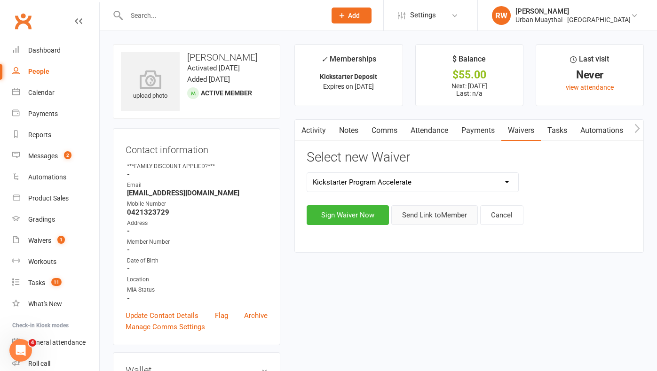
click at [429, 216] on button "Send Link to Member" at bounding box center [434, 215] width 86 height 20
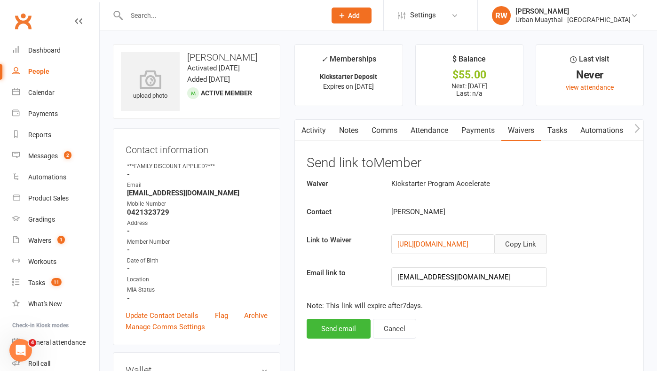
click at [522, 245] on button "Copy Link" at bounding box center [520, 245] width 53 height 20
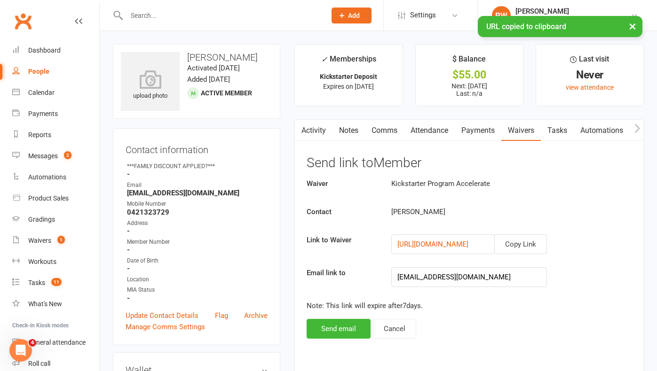
click at [388, 130] on link "Comms" at bounding box center [384, 131] width 39 height 22
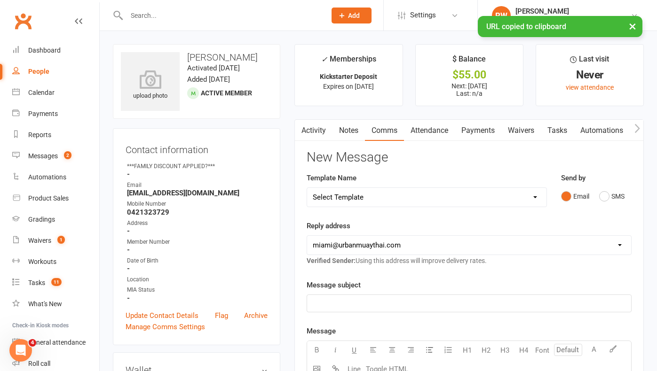
click at [346, 302] on p "﻿" at bounding box center [469, 303] width 313 height 11
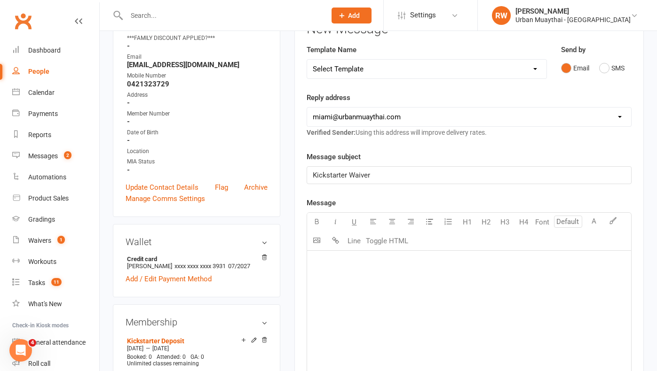
scroll to position [134, 0]
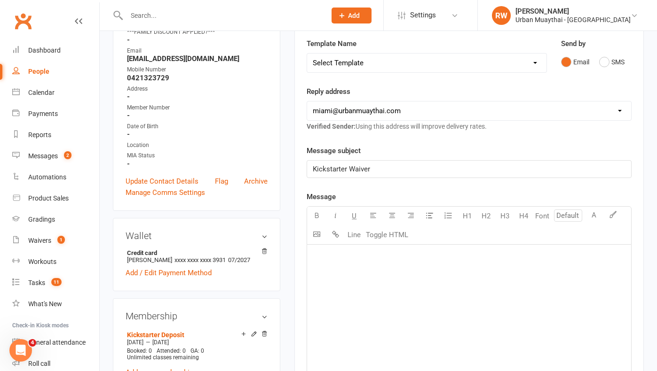
click at [350, 282] on div "﻿" at bounding box center [469, 315] width 324 height 141
paste div
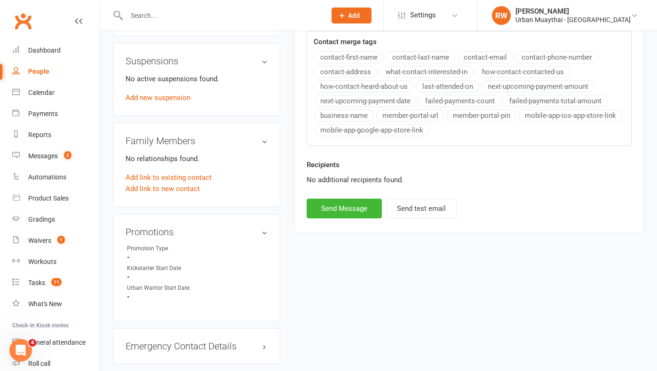
scroll to position [489, 0]
click at [350, 209] on button "Send Message" at bounding box center [343, 209] width 75 height 20
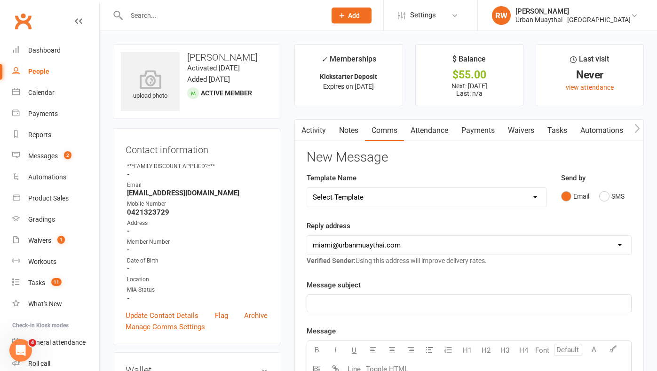
scroll to position [0, 0]
click at [352, 130] on link "Notes" at bounding box center [348, 131] width 32 height 22
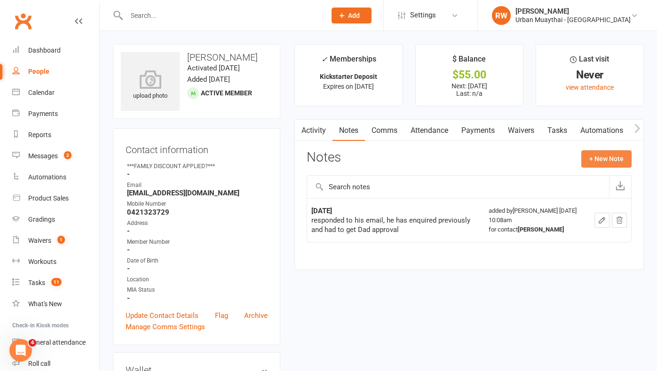
click at [607, 159] on button "+ New Note" at bounding box center [606, 158] width 50 height 17
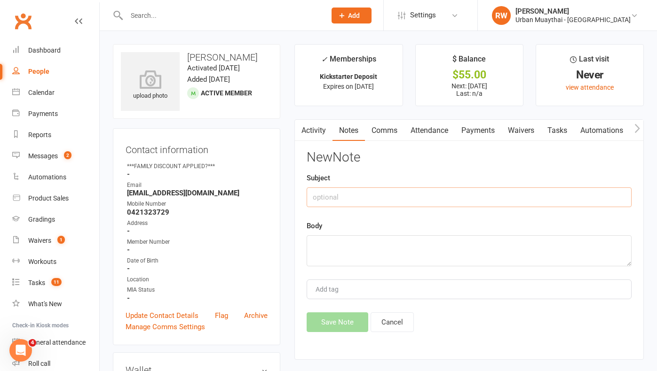
click at [341, 201] on input "text" at bounding box center [468, 198] width 325 height 20
type input "13th Aug"
click at [313, 240] on textarea at bounding box center [468, 250] width 325 height 31
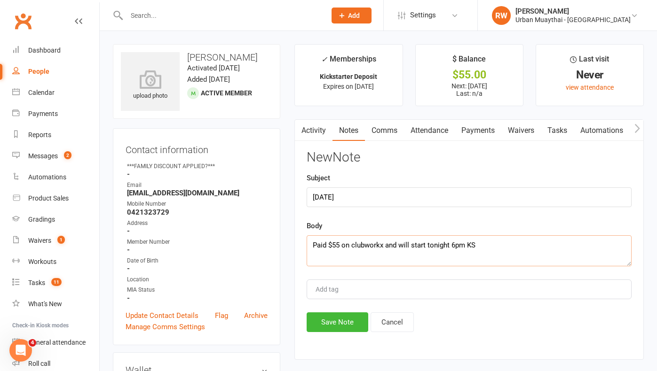
type textarea "Paid $55 on clubworkx and will start tonight 6pm KS"
click at [356, 197] on input "13th Aug" at bounding box center [468, 198] width 325 height 20
type input "1"
type input "Kickstarter"
click at [334, 316] on button "Save Note" at bounding box center [337, 323] width 62 height 20
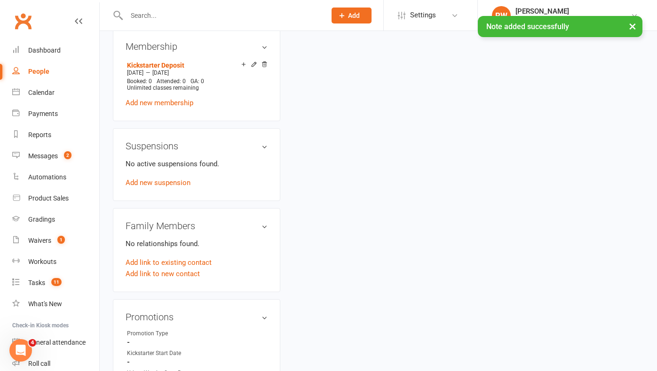
scroll to position [403, 0]
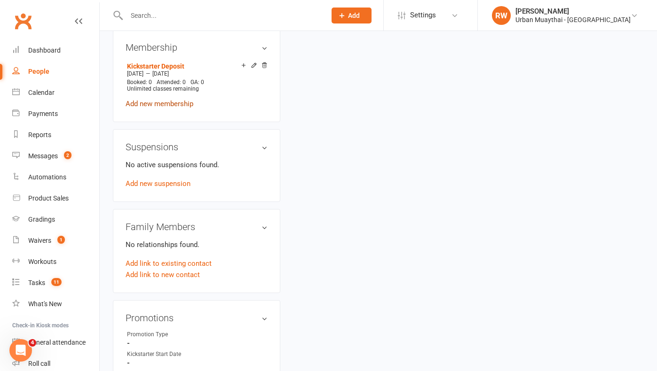
click at [161, 103] on link "Add new membership" at bounding box center [159, 104] width 68 height 8
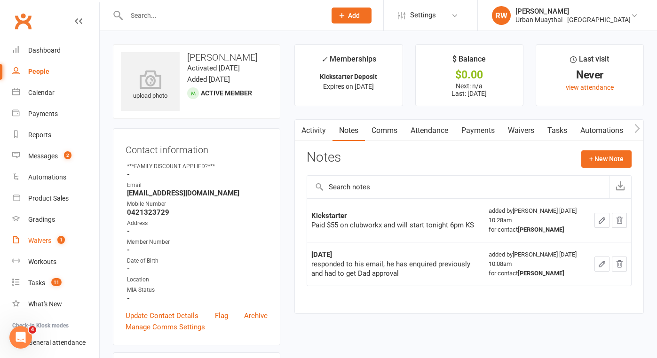
click at [44, 243] on div "Waivers" at bounding box center [39, 241] width 23 height 8
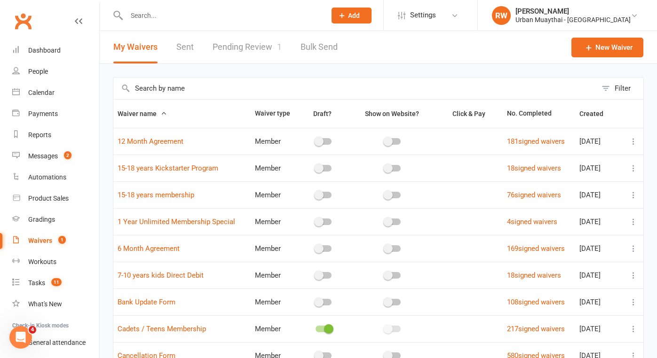
click at [247, 47] on link "Pending Review 1" at bounding box center [246, 47] width 69 height 32
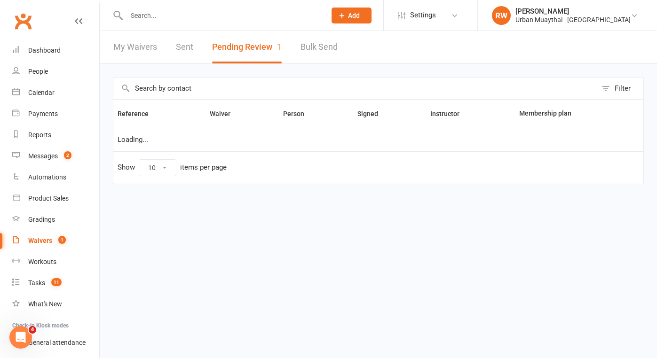
select select "25"
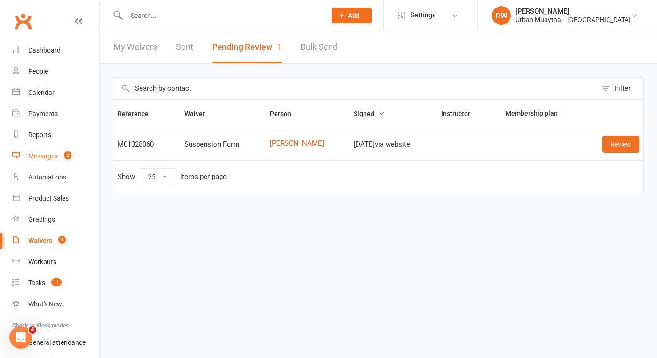
click at [48, 155] on div "Messages" at bounding box center [43, 156] width 30 height 8
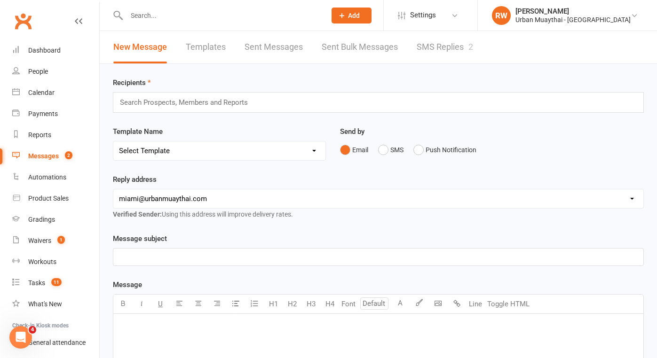
click at [438, 48] on link "SMS Replies 2" at bounding box center [444, 47] width 56 height 32
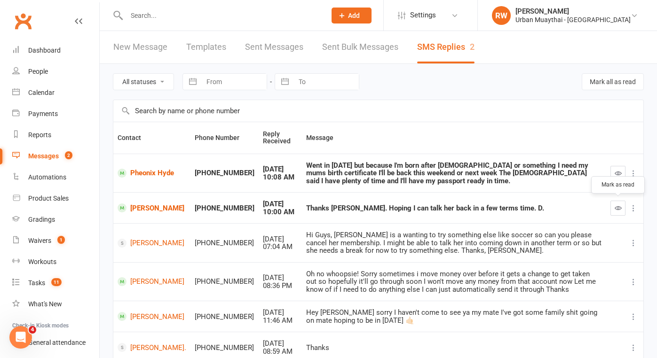
click at [614, 204] on icon "button" at bounding box center [617, 207] width 7 height 7
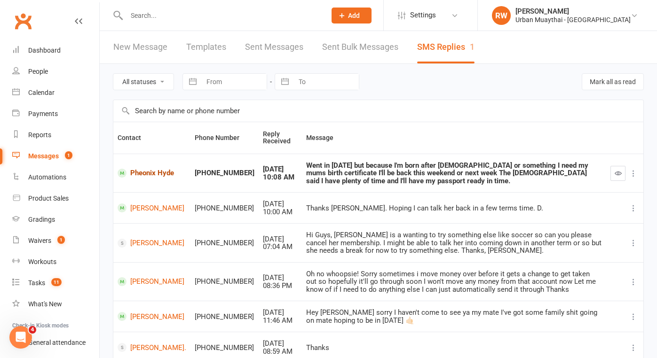
click at [141, 172] on link "Pheonix Hyde" at bounding box center [151, 173] width 69 height 9
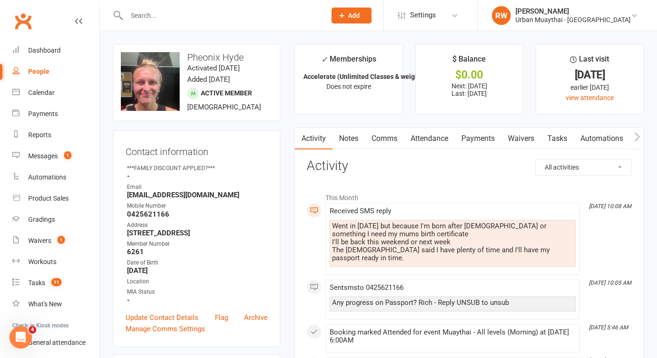
click at [382, 134] on link "Comms" at bounding box center [384, 139] width 39 height 22
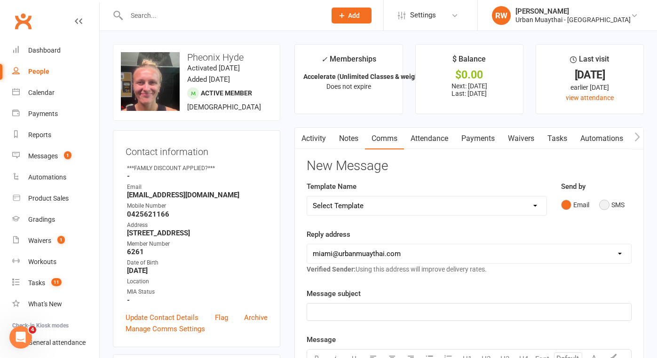
click at [604, 202] on button "SMS" at bounding box center [611, 205] width 25 height 18
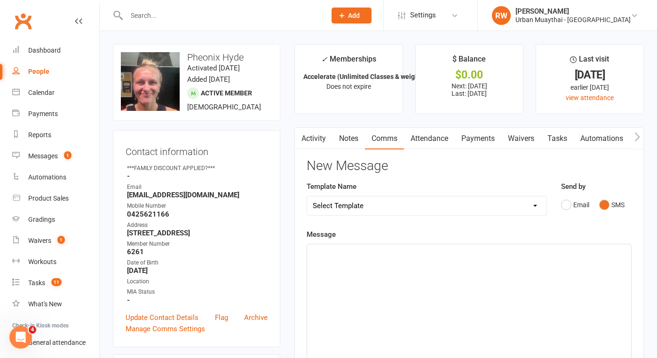
click at [324, 269] on div "﻿" at bounding box center [469, 314] width 324 height 141
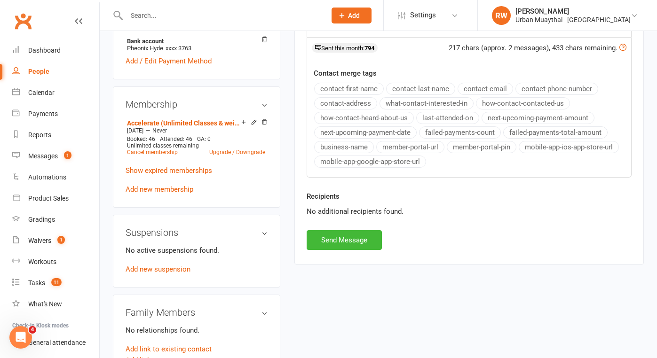
scroll to position [372, 0]
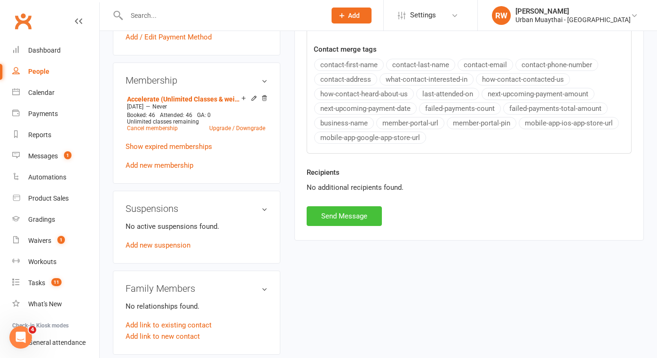
click at [346, 211] on button "Send Message" at bounding box center [343, 216] width 75 height 20
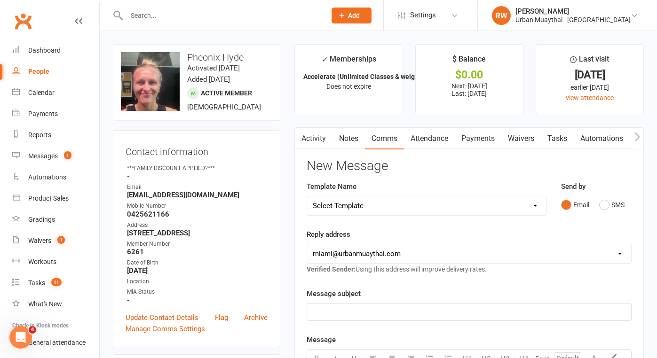
scroll to position [0, 0]
click at [44, 157] on div "Messages" at bounding box center [43, 156] width 30 height 8
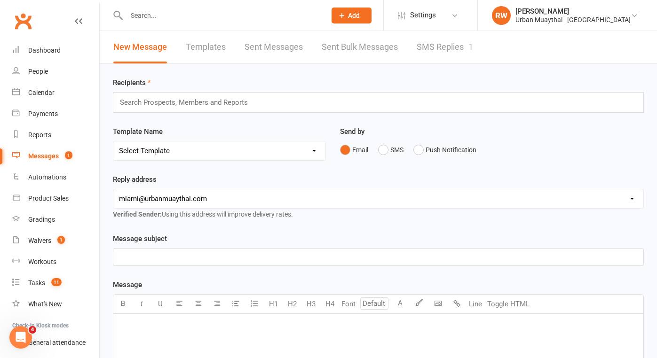
click at [446, 47] on link "SMS Replies 1" at bounding box center [444, 47] width 56 height 32
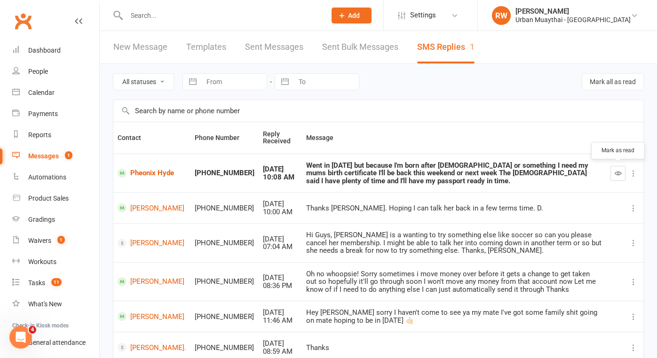
click at [619, 172] on icon "button" at bounding box center [617, 173] width 7 height 7
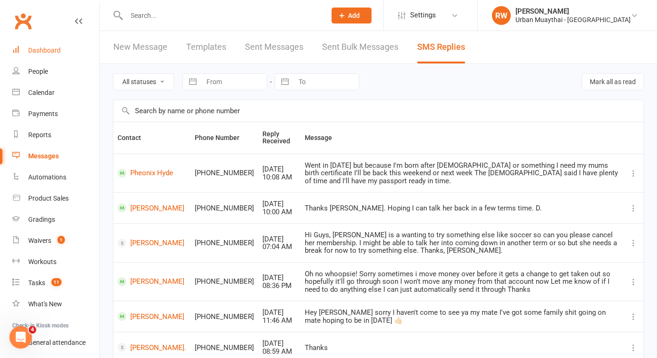
click at [50, 49] on div "Dashboard" at bounding box center [44, 51] width 32 height 8
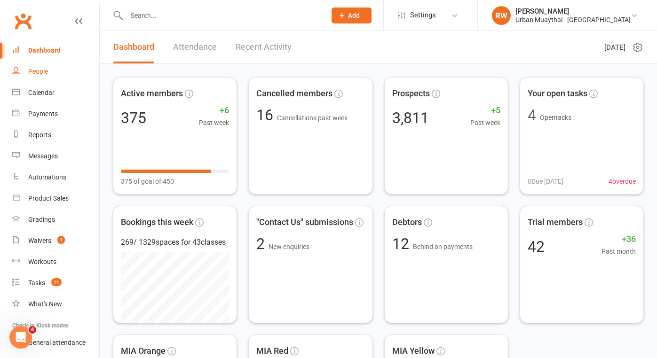
click at [42, 69] on div "People" at bounding box center [38, 72] width 20 height 8
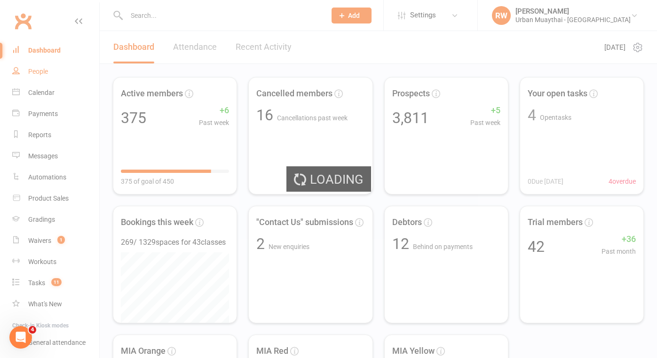
select select "100"
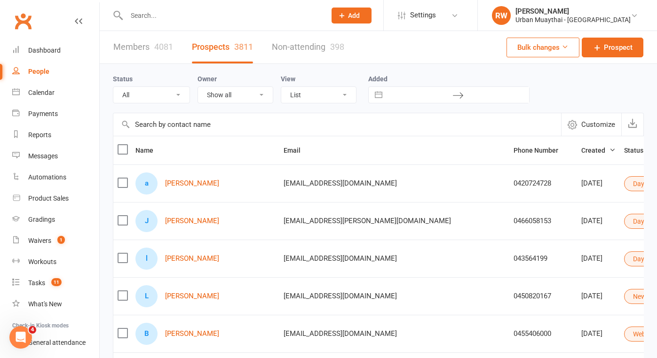
click at [153, 18] on input "text" at bounding box center [222, 15] width 196 height 13
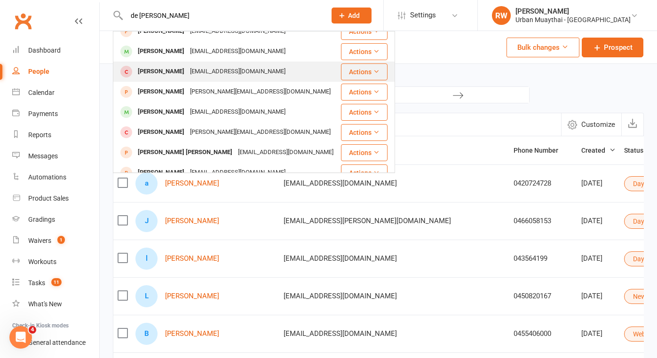
type input "de från"
click at [168, 71] on div "Daniel De Freitas" at bounding box center [161, 72] width 52 height 14
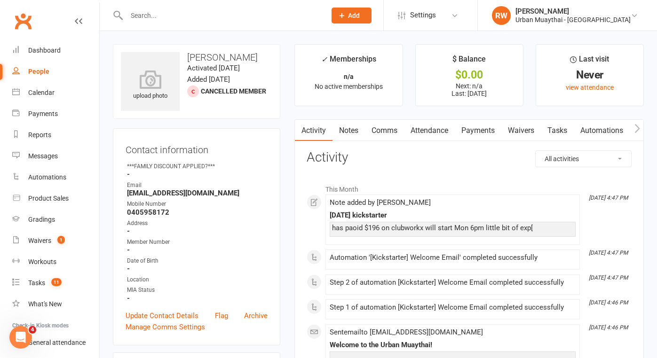
click at [525, 133] on link "Waivers" at bounding box center [520, 131] width 39 height 22
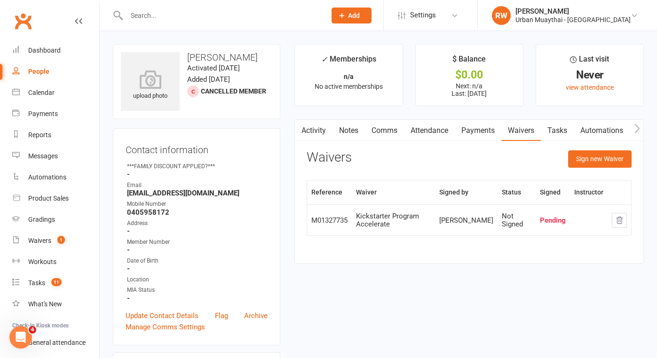
click at [235, 211] on strong "0405958172" at bounding box center [197, 212] width 141 height 8
click at [41, 70] on div "People" at bounding box center [38, 72] width 21 height 8
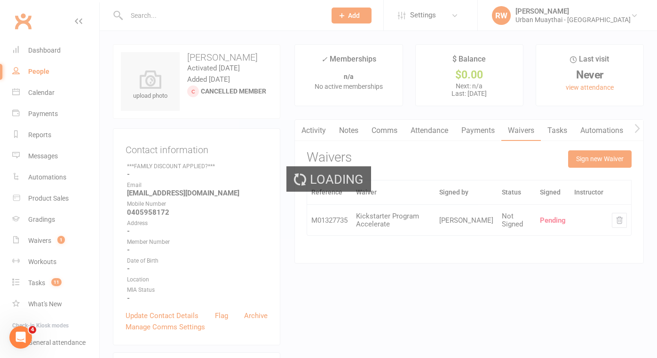
select select "100"
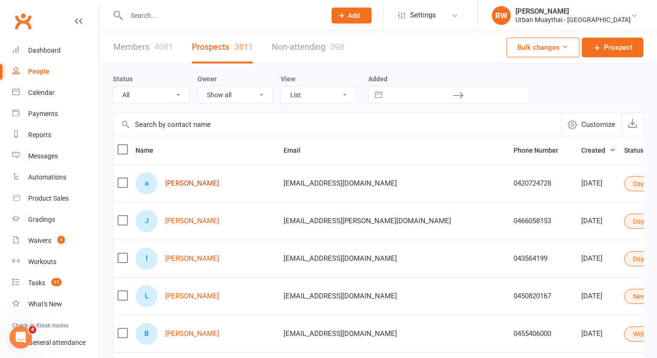
click at [193, 185] on link "aaron booth" at bounding box center [192, 184] width 54 height 8
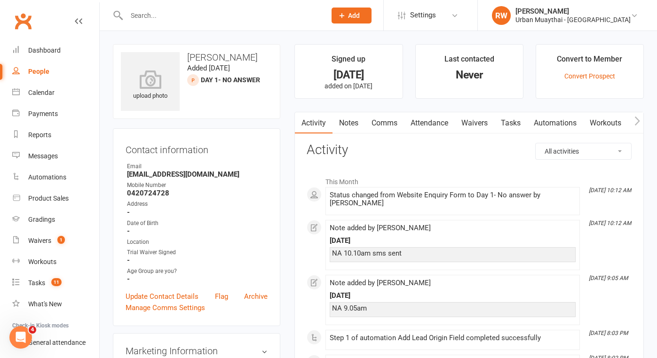
click at [154, 17] on input "text" at bounding box center [222, 15] width 196 height 13
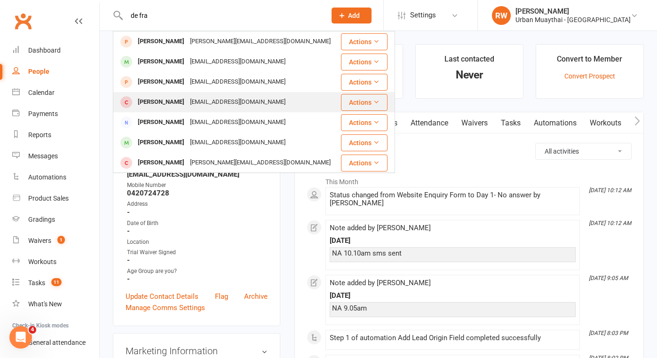
type input "de fra"
click at [177, 102] on div "Daniel De Freitas" at bounding box center [161, 102] width 52 height 14
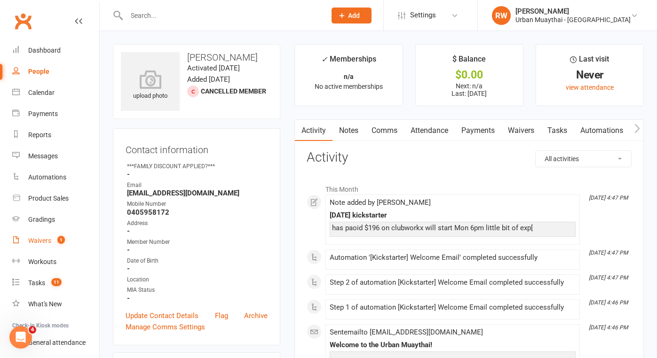
click at [43, 243] on div "Waivers" at bounding box center [39, 241] width 23 height 8
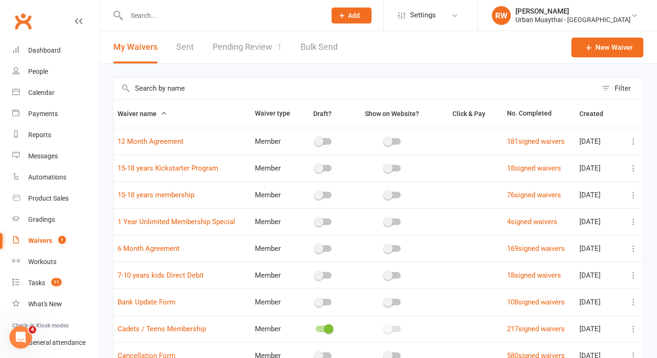
click at [183, 47] on link "Sent" at bounding box center [184, 47] width 17 height 32
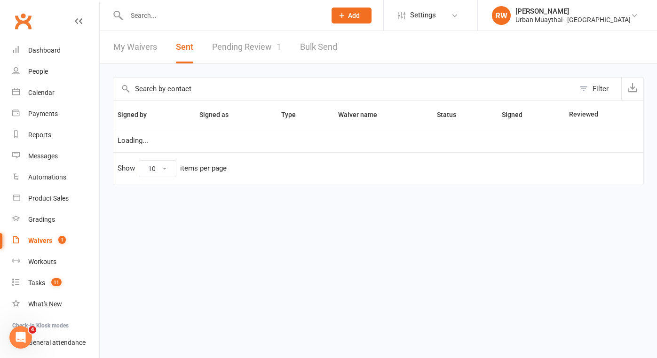
select select "25"
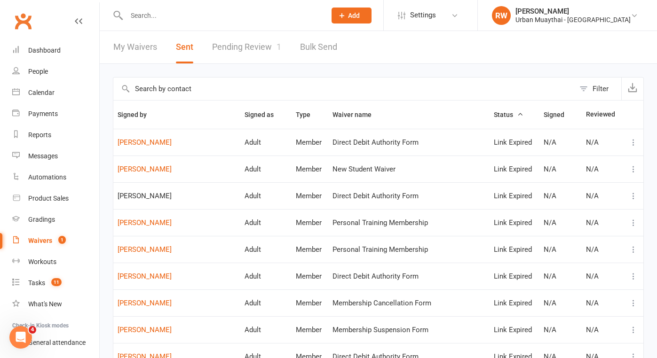
click at [601, 89] on div "Filter" at bounding box center [600, 88] width 16 height 11
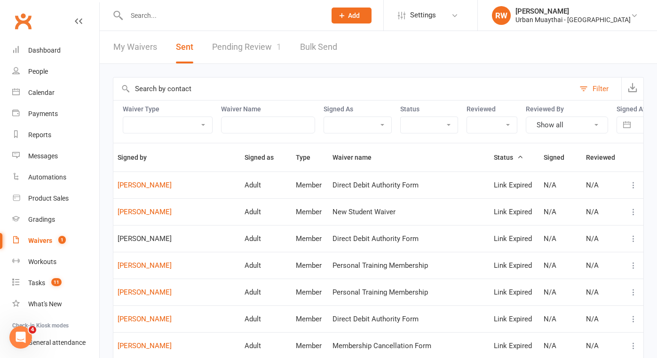
select select "member"
click at [306, 124] on input "text" at bounding box center [268, 125] width 94 height 17
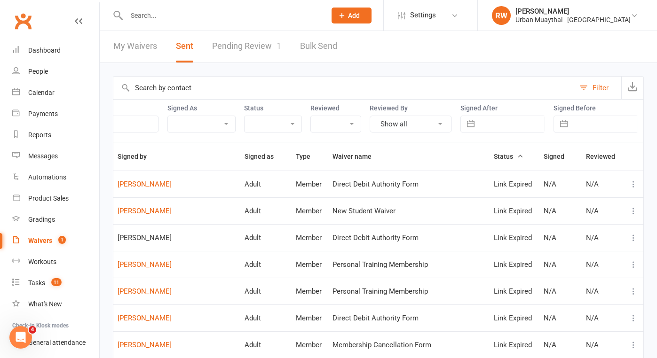
scroll to position [0, 156]
click at [53, 56] on link "Dashboard" at bounding box center [55, 50] width 87 height 21
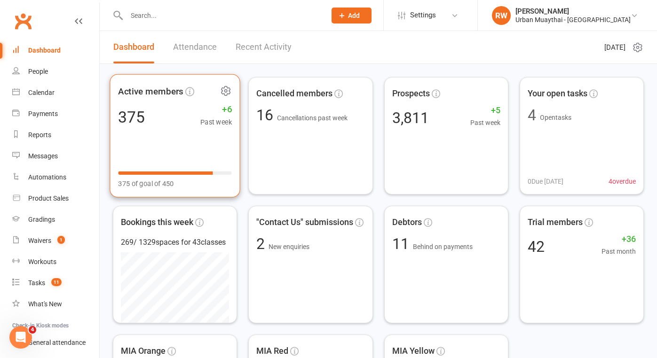
click at [228, 109] on span "+6" at bounding box center [215, 109] width 31 height 14
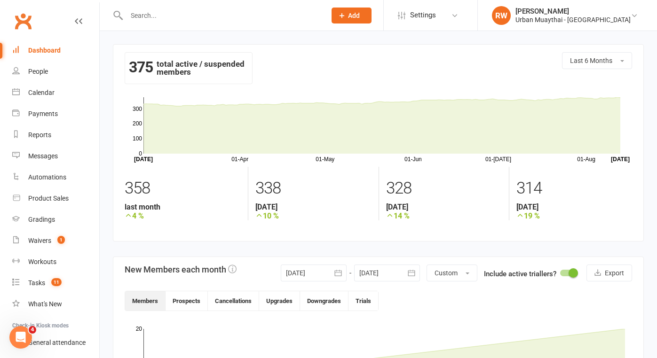
click at [150, 19] on input "text" at bounding box center [222, 15] width 196 height 13
click at [42, 79] on link "People" at bounding box center [55, 71] width 87 height 21
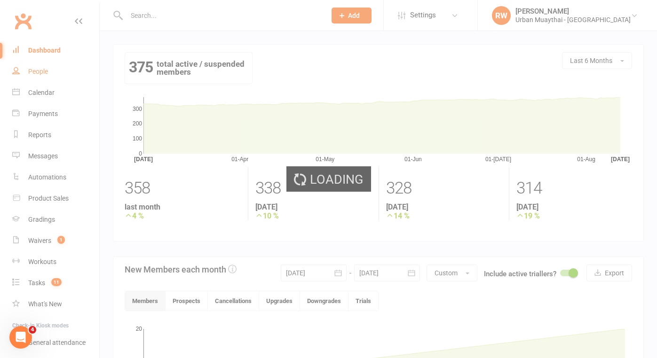
select select "100"
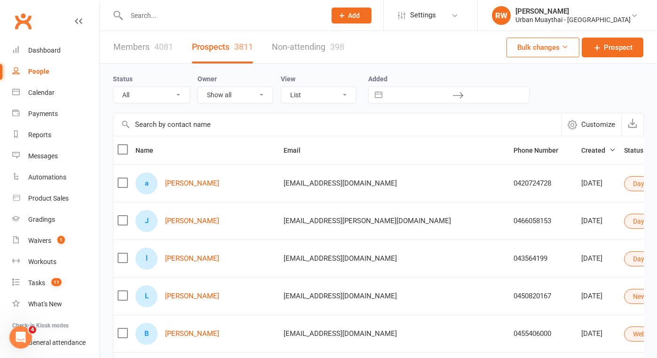
click at [142, 14] on input "text" at bounding box center [222, 15] width 196 height 13
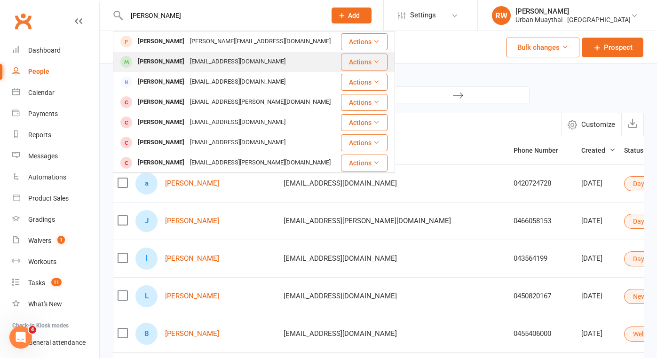
type input "Cassidy"
click at [168, 61] on div "Cassidy Gerrard" at bounding box center [161, 62] width 52 height 14
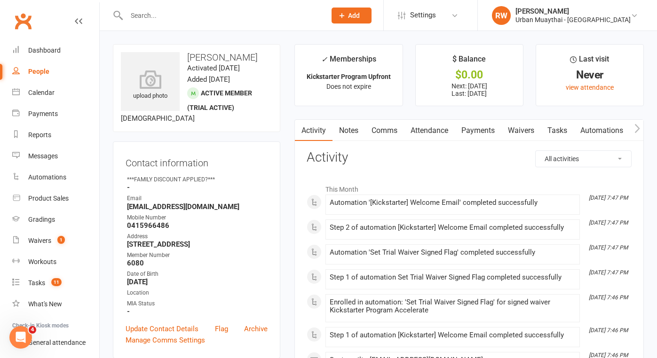
click at [349, 130] on link "Notes" at bounding box center [348, 131] width 32 height 22
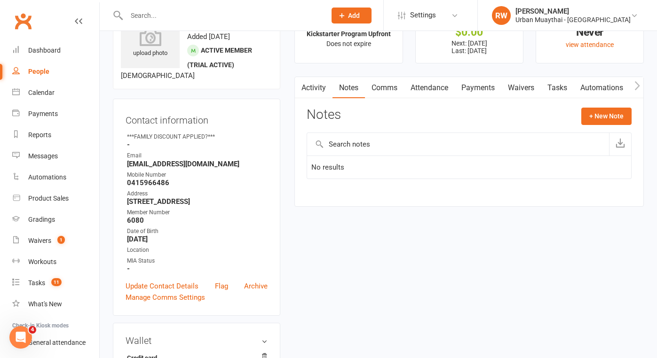
scroll to position [44, 0]
click at [315, 86] on link "Activity" at bounding box center [314, 87] width 38 height 22
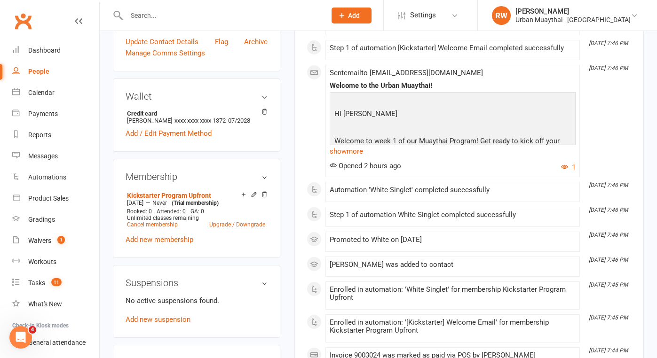
scroll to position [289, 0]
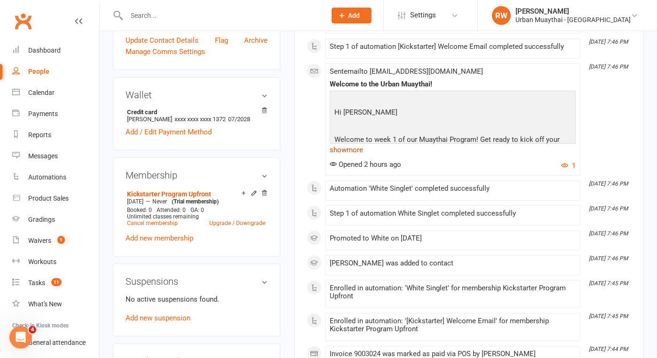
click at [360, 148] on link "show more" at bounding box center [452, 149] width 246 height 13
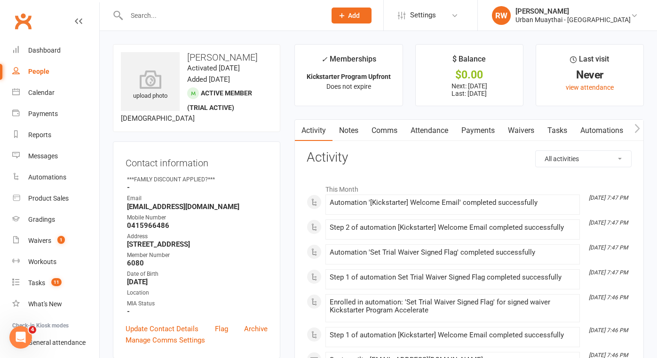
scroll to position [0, 0]
click at [482, 129] on link "Payments" at bounding box center [477, 131] width 47 height 22
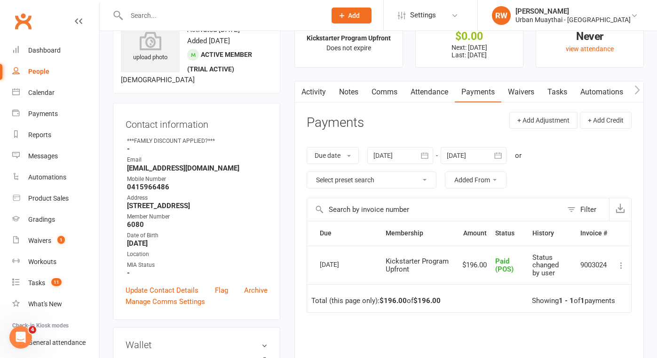
scroll to position [39, 0]
click at [425, 92] on link "Attendance" at bounding box center [429, 92] width 51 height 22
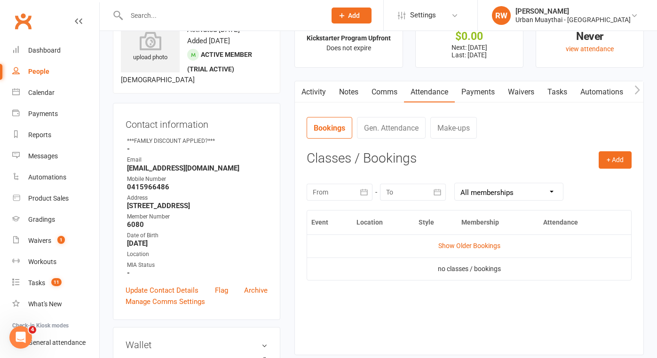
click at [314, 93] on link "Activity" at bounding box center [314, 92] width 38 height 22
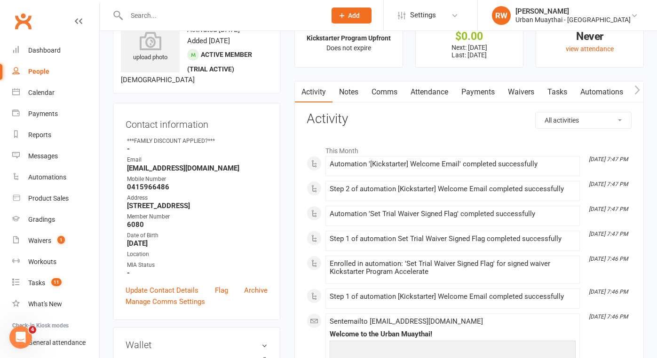
click at [528, 92] on link "Waivers" at bounding box center [520, 92] width 39 height 22
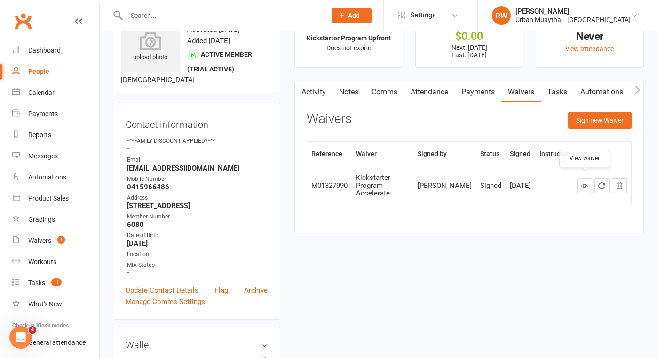
click at [585, 182] on icon at bounding box center [583, 185] width 7 height 7
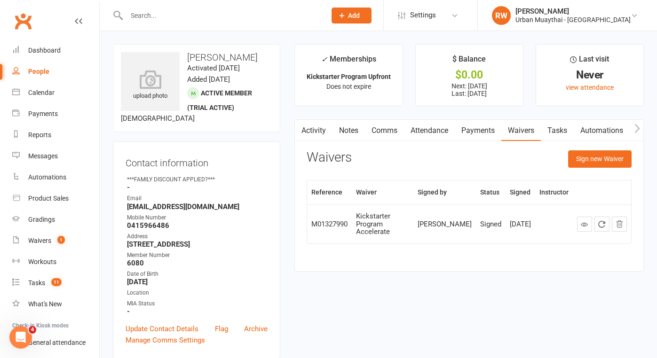
click at [344, 128] on link "Notes" at bounding box center [348, 131] width 32 height 22
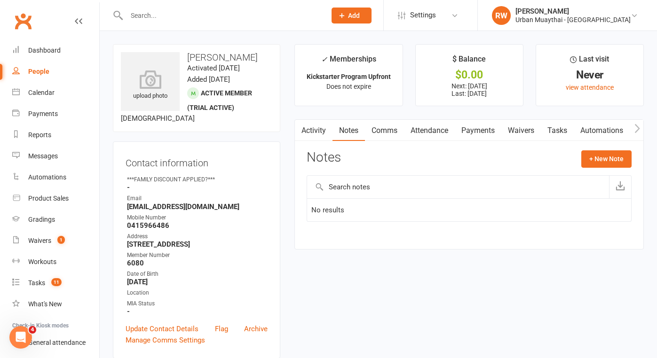
click at [477, 131] on link "Payments" at bounding box center [477, 131] width 47 height 22
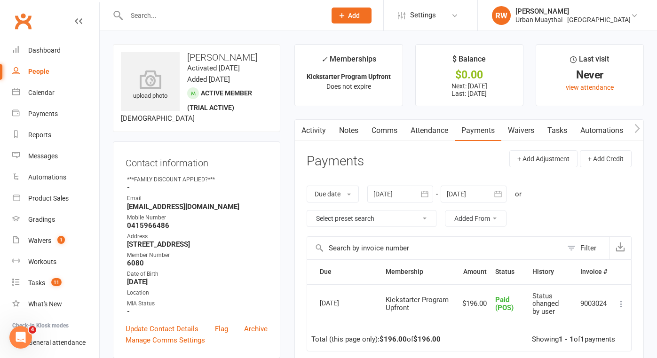
click at [51, 48] on div "Dashboard" at bounding box center [44, 51] width 32 height 8
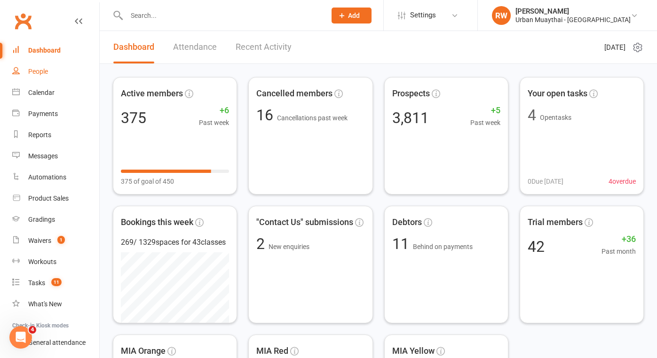
click at [39, 70] on div "People" at bounding box center [38, 72] width 20 height 8
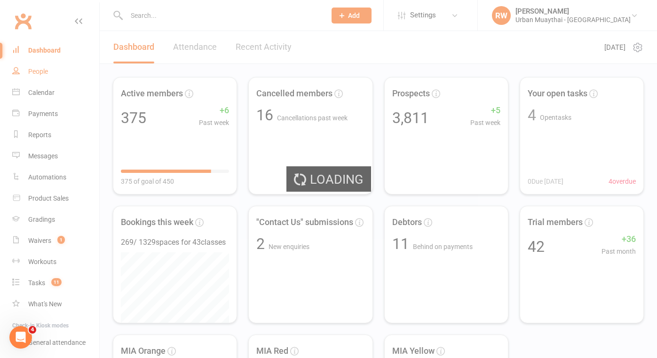
select select "100"
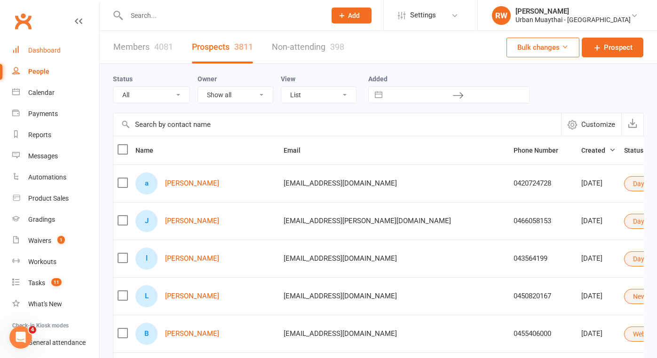
click at [52, 50] on div "Dashboard" at bounding box center [44, 51] width 32 height 8
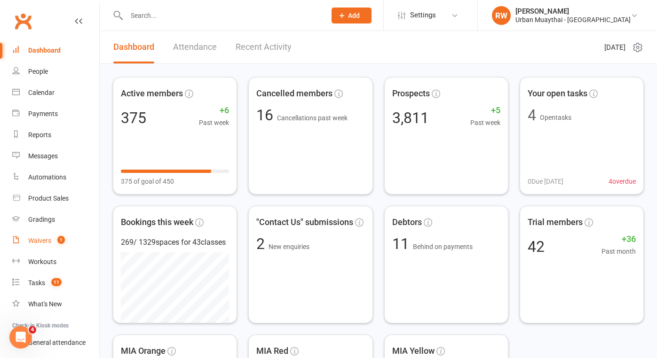
click at [42, 238] on div "Waivers" at bounding box center [39, 241] width 23 height 8
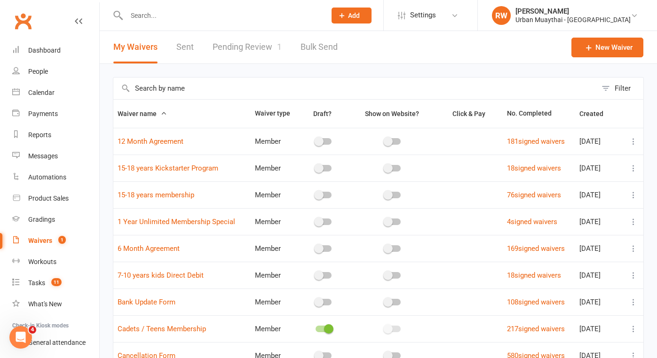
click at [256, 45] on link "Pending Review 1" at bounding box center [246, 47] width 69 height 32
select select "25"
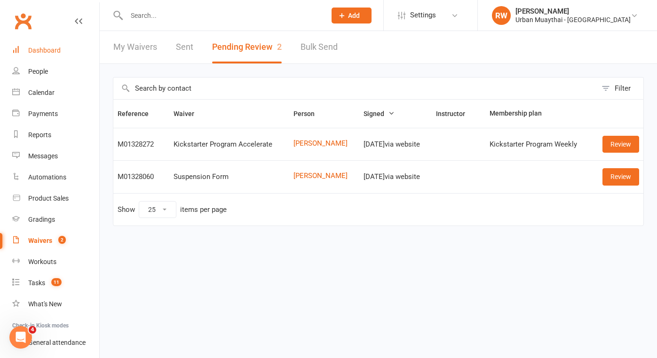
click at [51, 51] on div "Dashboard" at bounding box center [44, 51] width 32 height 8
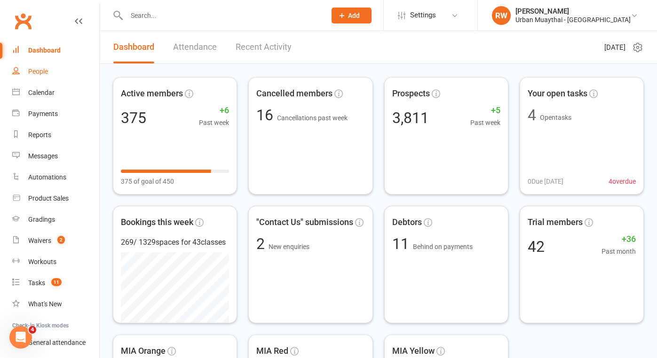
click at [42, 71] on div "People" at bounding box center [38, 72] width 20 height 8
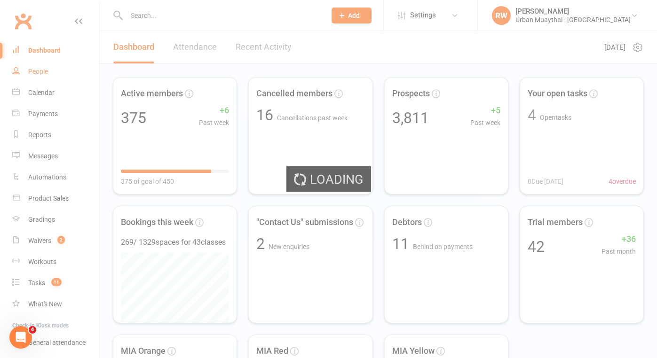
select select "100"
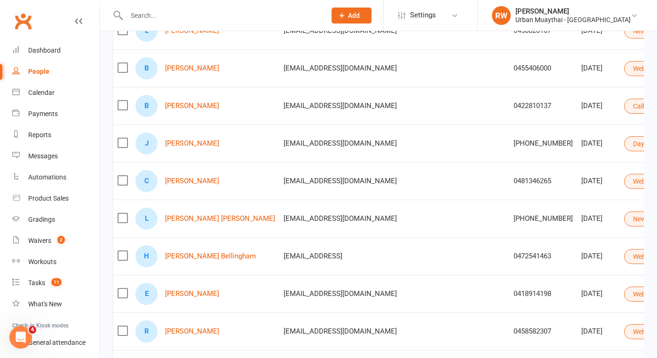
scroll to position [263, 0]
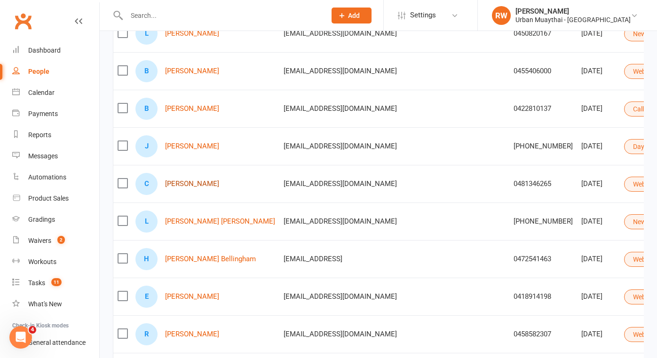
click at [205, 185] on link "Charlotte Disney" at bounding box center [192, 184] width 54 height 8
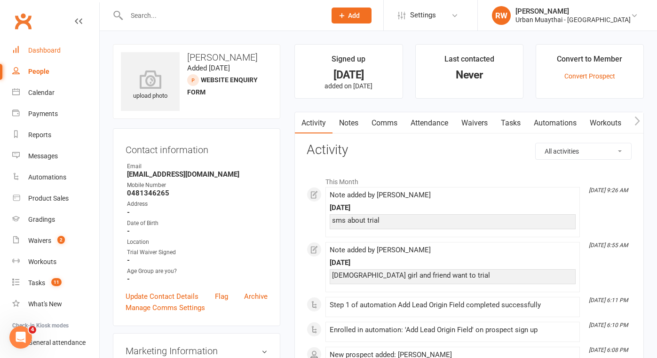
click at [46, 49] on div "Dashboard" at bounding box center [44, 51] width 32 height 8
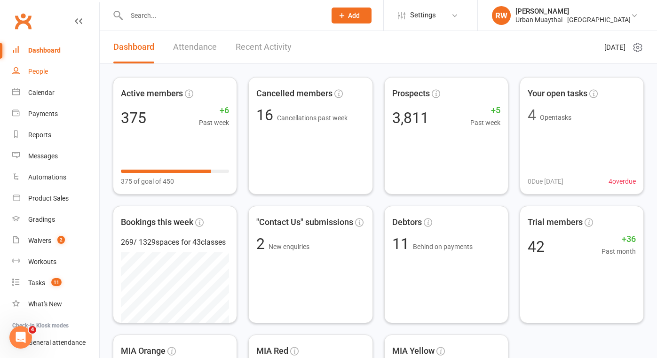
click at [36, 71] on div "People" at bounding box center [38, 72] width 20 height 8
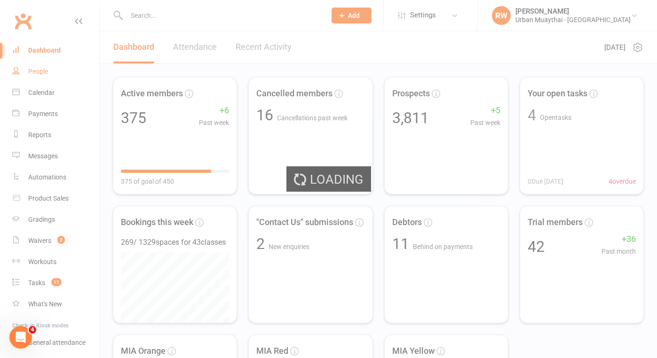
select select "100"
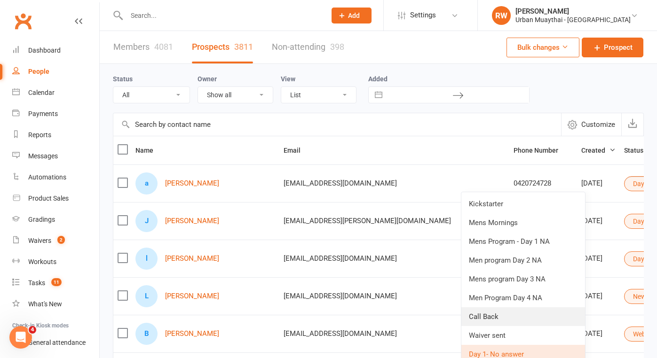
click at [491, 319] on link "Call Back" at bounding box center [523, 316] width 124 height 19
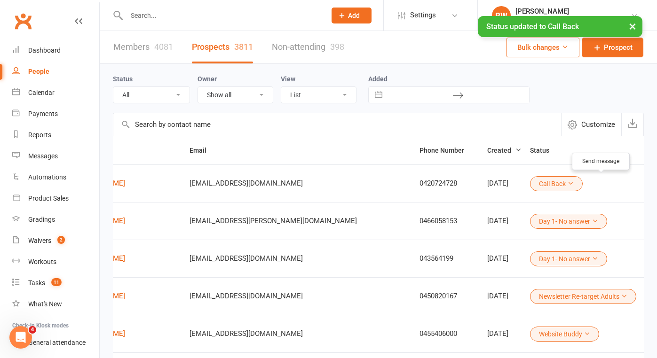
scroll to position [0, 94]
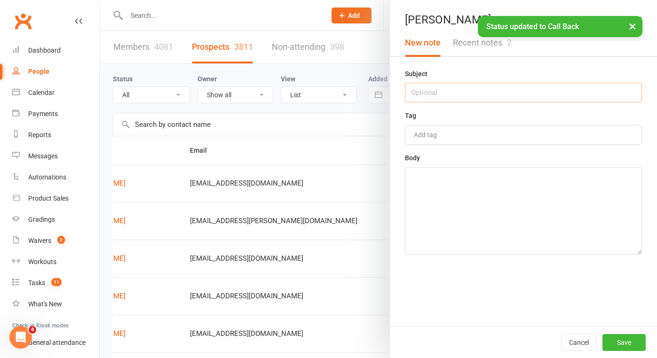
click at [420, 94] on input "text" at bounding box center [523, 93] width 237 height 20
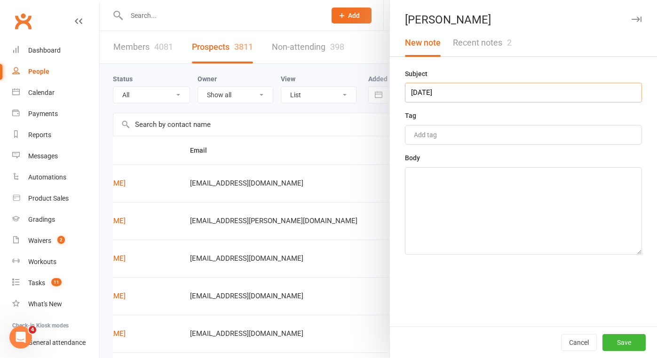
type input "13th AUG"
click at [426, 181] on textarea at bounding box center [523, 210] width 237 height 87
type textarea "will chat tonight around 4pm he triad calling last night so is keen"
click at [624, 342] on button "Save" at bounding box center [623, 342] width 43 height 17
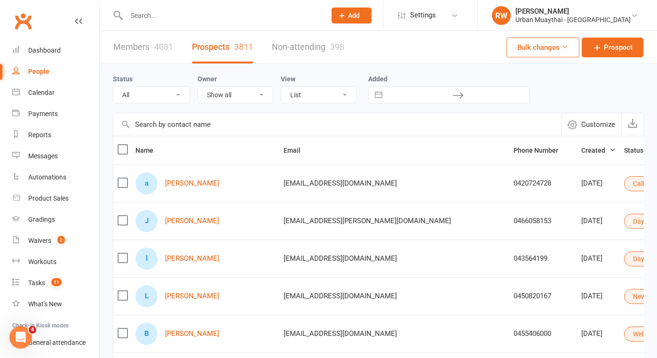
scroll to position [0, 0]
click at [42, 241] on div "Waivers" at bounding box center [39, 241] width 23 height 8
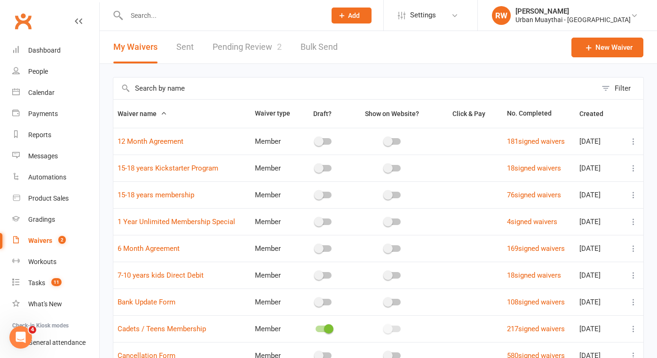
click at [226, 49] on link "Pending Review 2" at bounding box center [246, 47] width 69 height 32
select select "25"
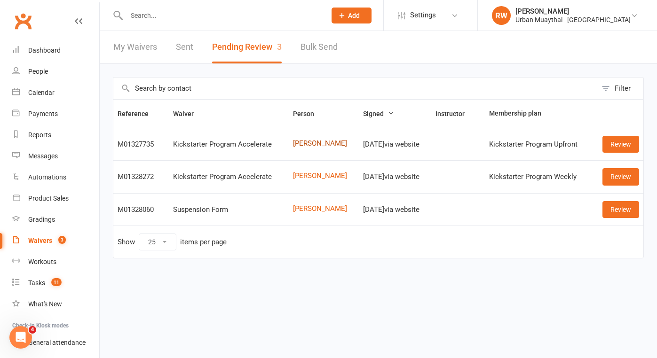
click at [319, 145] on link "Daniel De Freitas" at bounding box center [324, 144] width 62 height 8
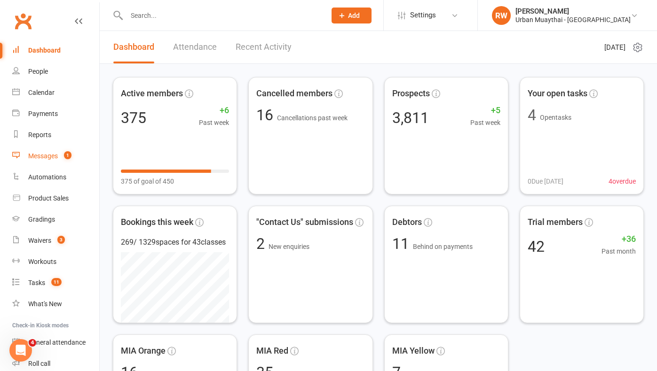
click at [49, 155] on div "Messages" at bounding box center [43, 156] width 30 height 8
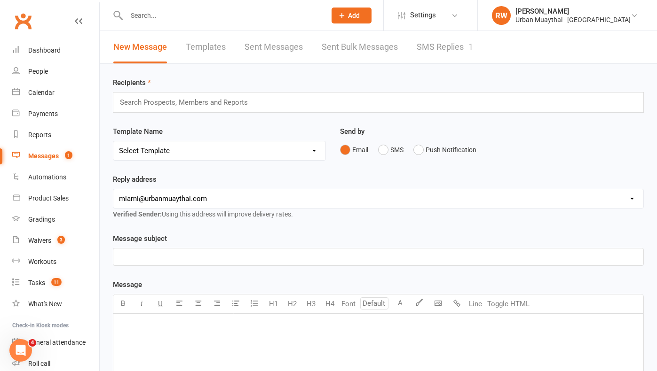
click at [453, 47] on link "SMS Replies 1" at bounding box center [444, 47] width 56 height 32
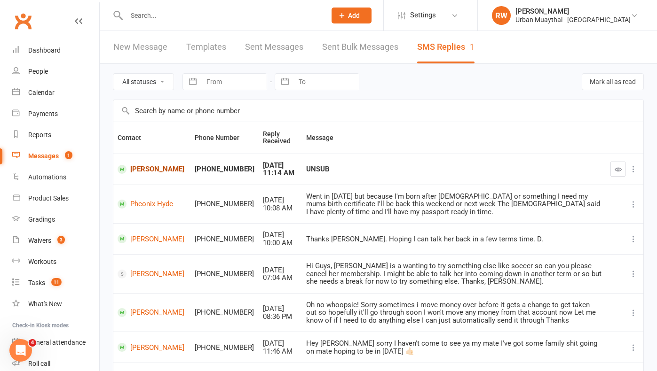
click at [150, 166] on link "[PERSON_NAME]" at bounding box center [151, 169] width 69 height 9
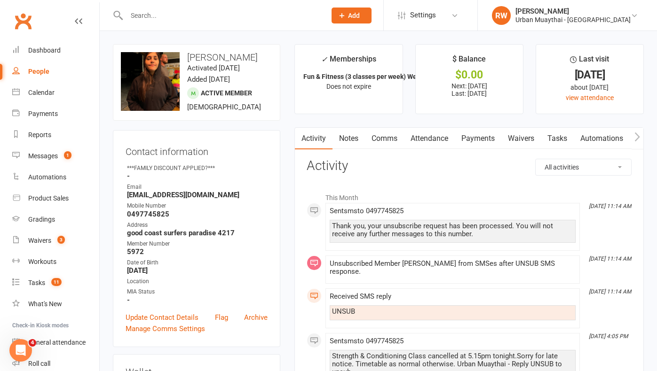
click at [427, 141] on link "Attendance" at bounding box center [429, 139] width 51 height 22
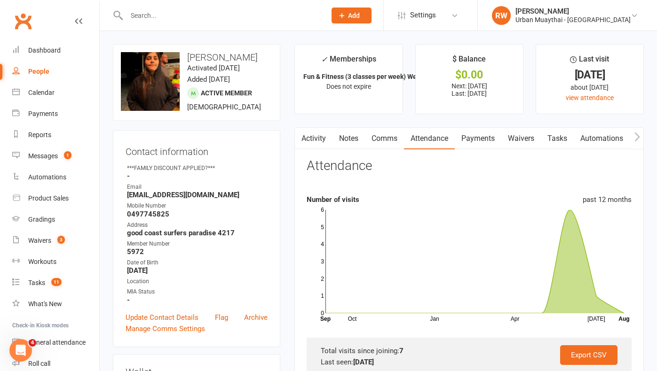
click at [313, 135] on link "Activity" at bounding box center [314, 139] width 38 height 22
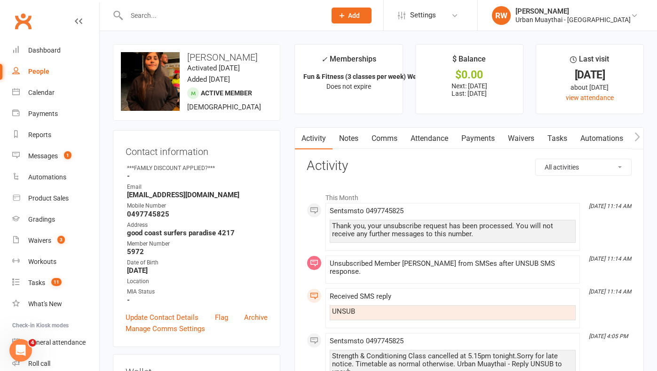
click at [487, 140] on link "Payments" at bounding box center [477, 139] width 47 height 22
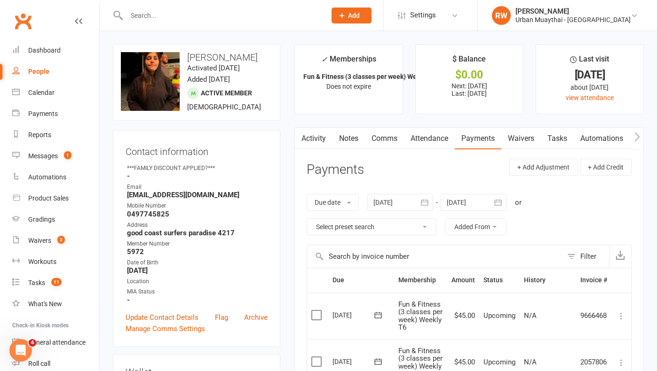
click at [383, 135] on link "Comms" at bounding box center [384, 139] width 39 height 22
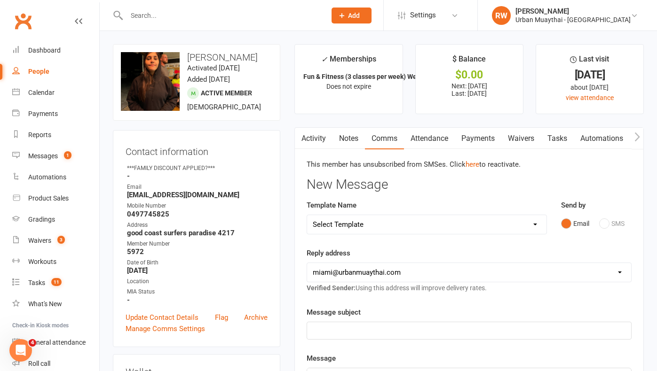
click at [314, 136] on link "Activity" at bounding box center [314, 139] width 38 height 22
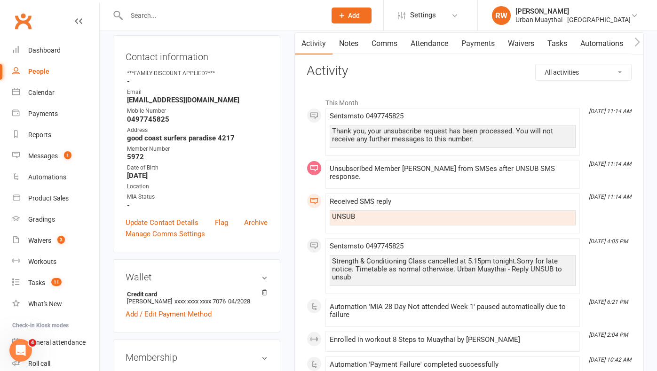
scroll to position [95, 0]
click at [42, 52] on div "Dashboard" at bounding box center [44, 51] width 32 height 8
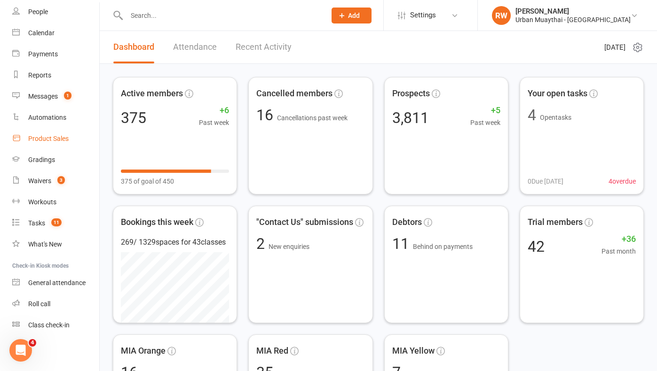
scroll to position [60, 0]
